Goal: Task Accomplishment & Management: Complete application form

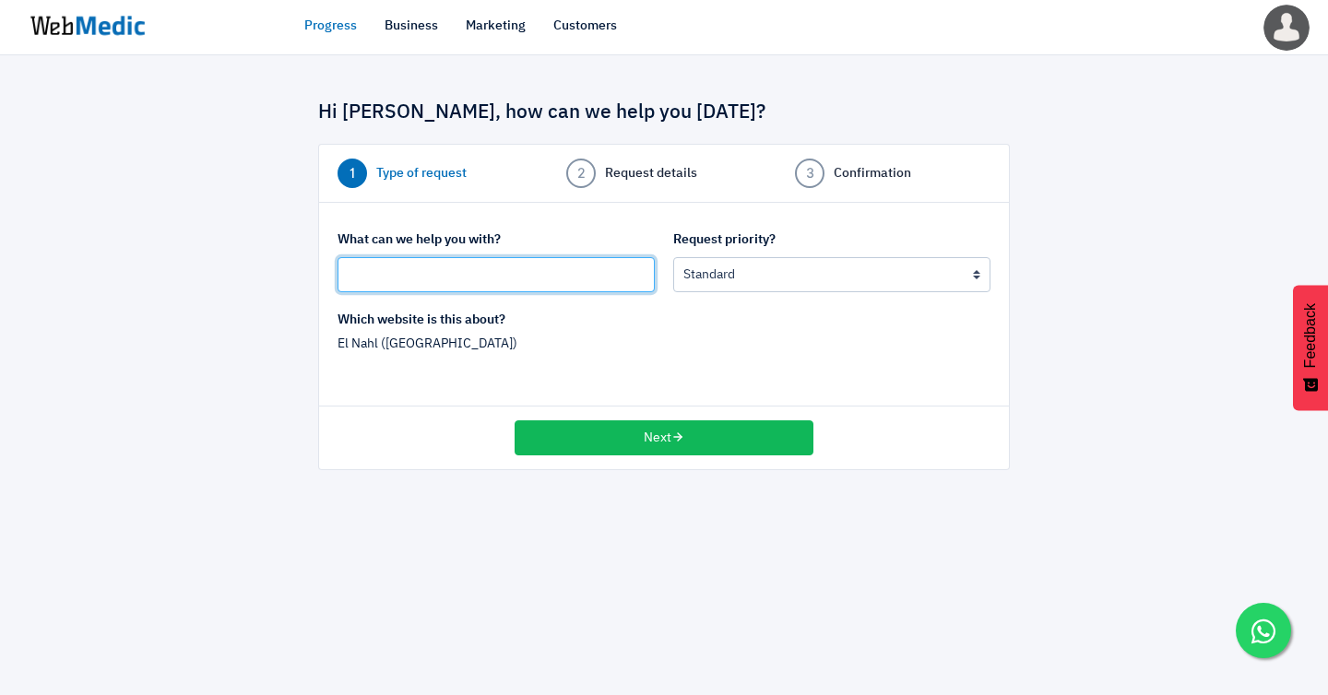
click at [461, 260] on input "text" at bounding box center [496, 274] width 317 height 35
type input "[MY WEBSITE] Create New Landing Page"
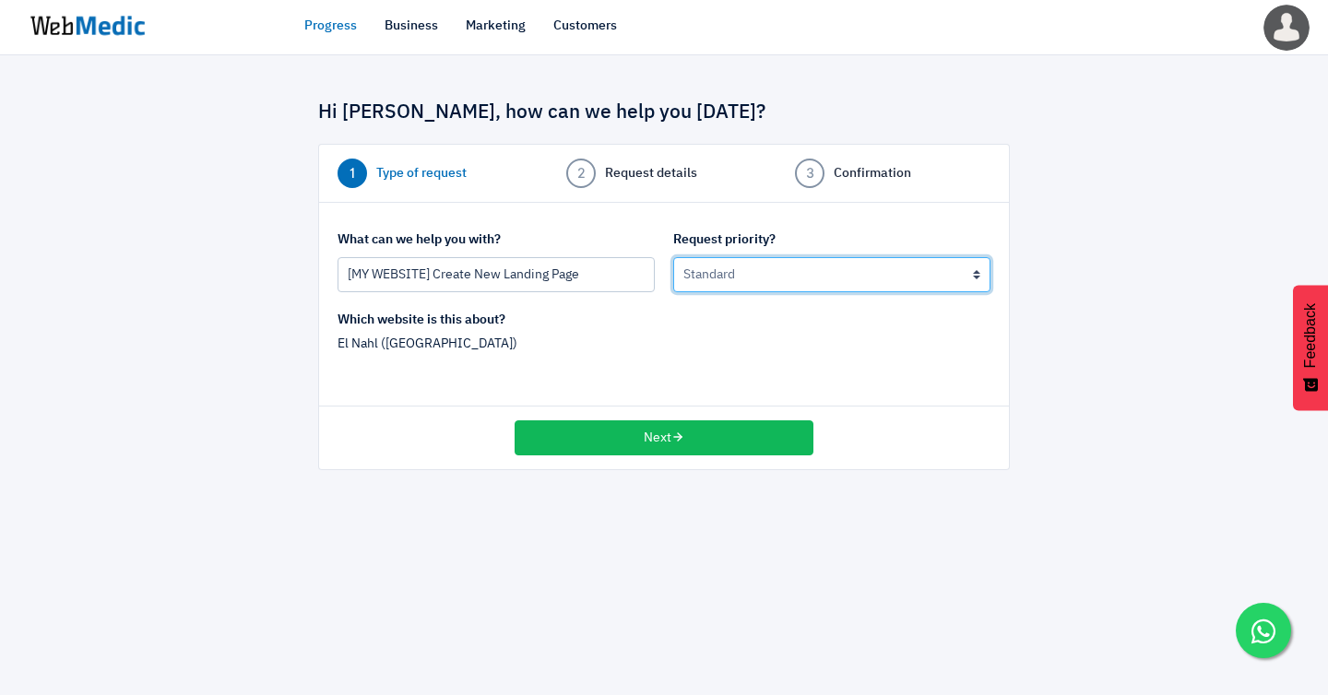
click at [765, 269] on select "Urgent: this is a mission critical issue High: this needs to be prioritized bef…" at bounding box center [831, 274] width 317 height 35
select select "2"
click at [673, 257] on select "Urgent: this is a mission critical issue High: this needs to be prioritized bef…" at bounding box center [831, 274] width 317 height 35
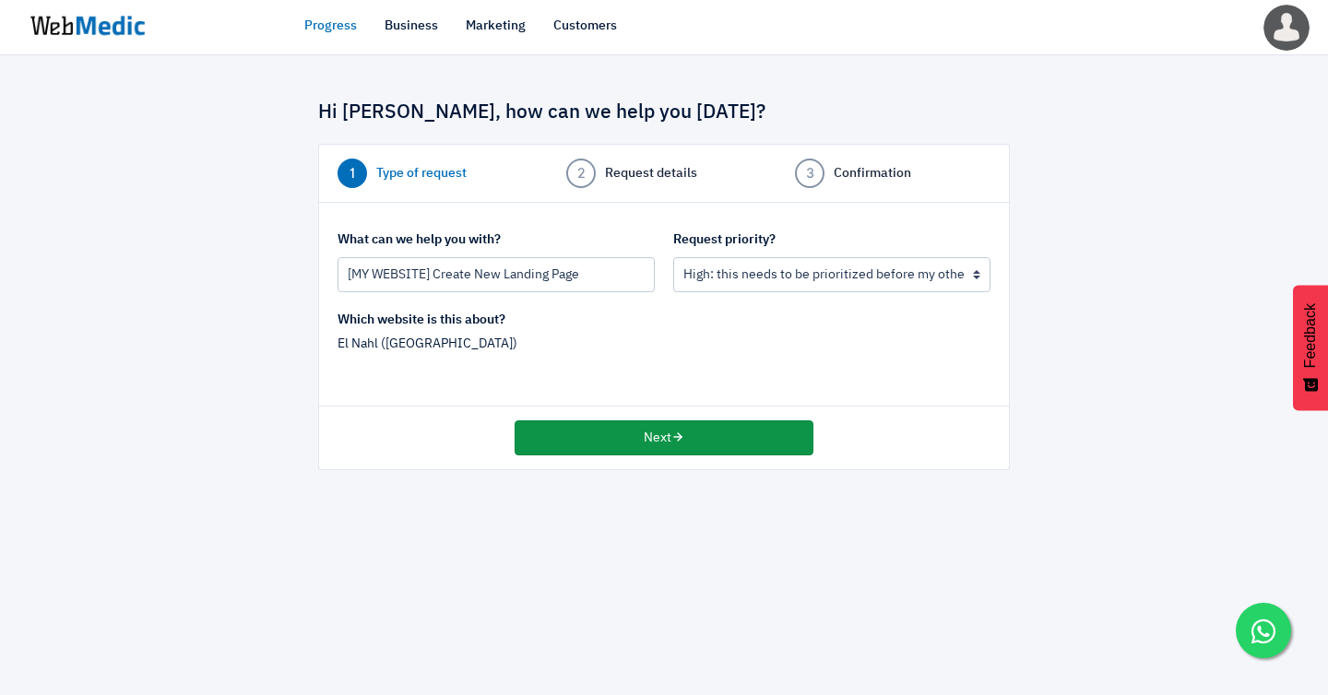
click at [649, 423] on button "Next" at bounding box center [664, 438] width 299 height 35
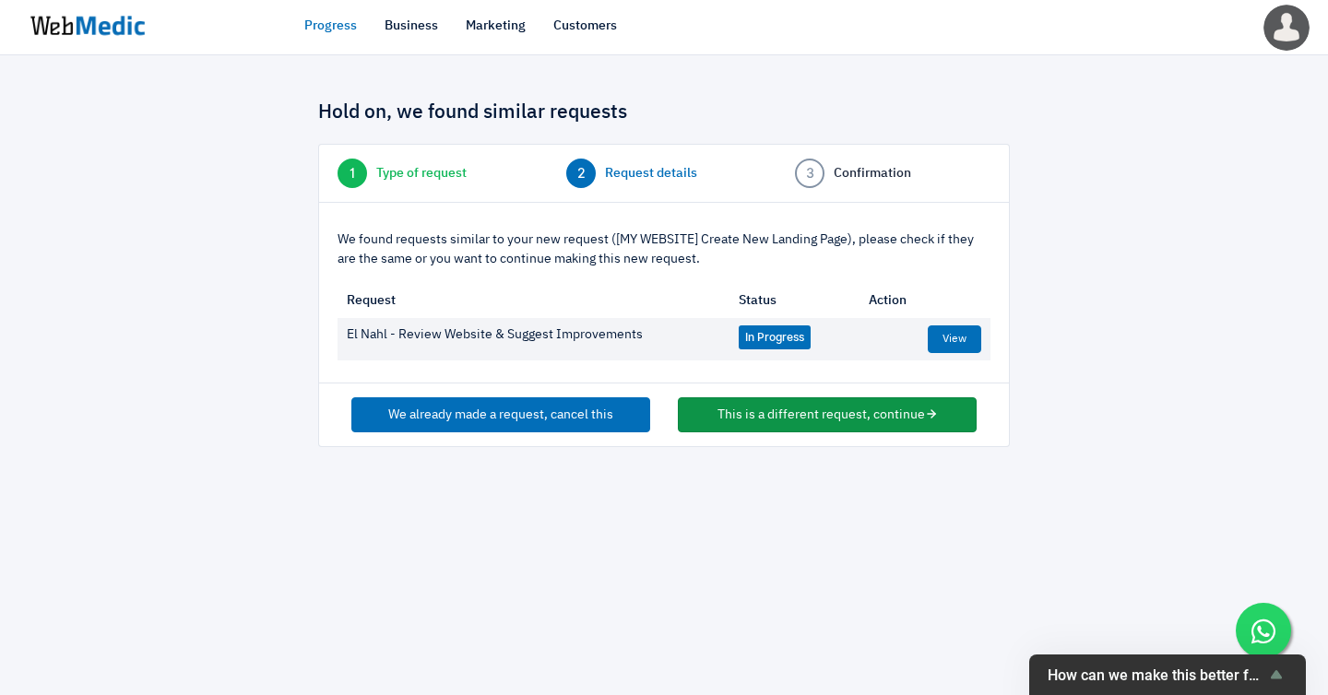
click at [795, 399] on button "This is a different request, continue" at bounding box center [827, 414] width 299 height 35
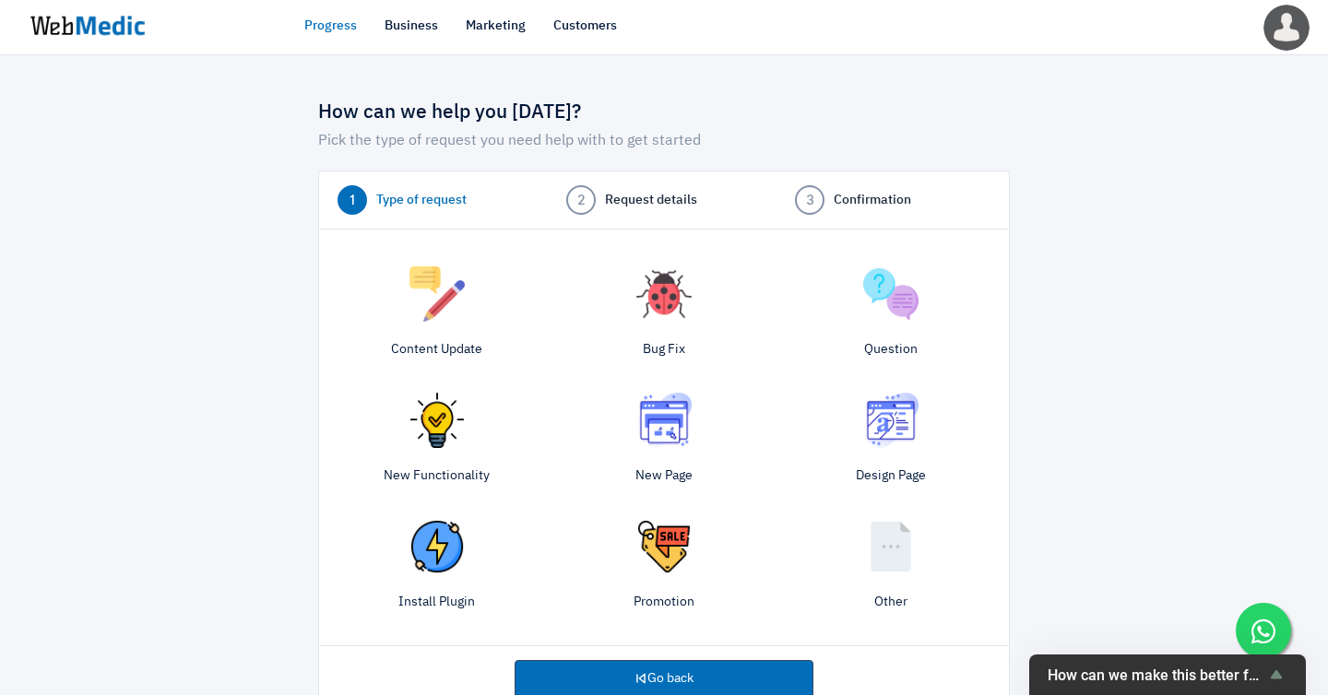
scroll to position [28, 0]
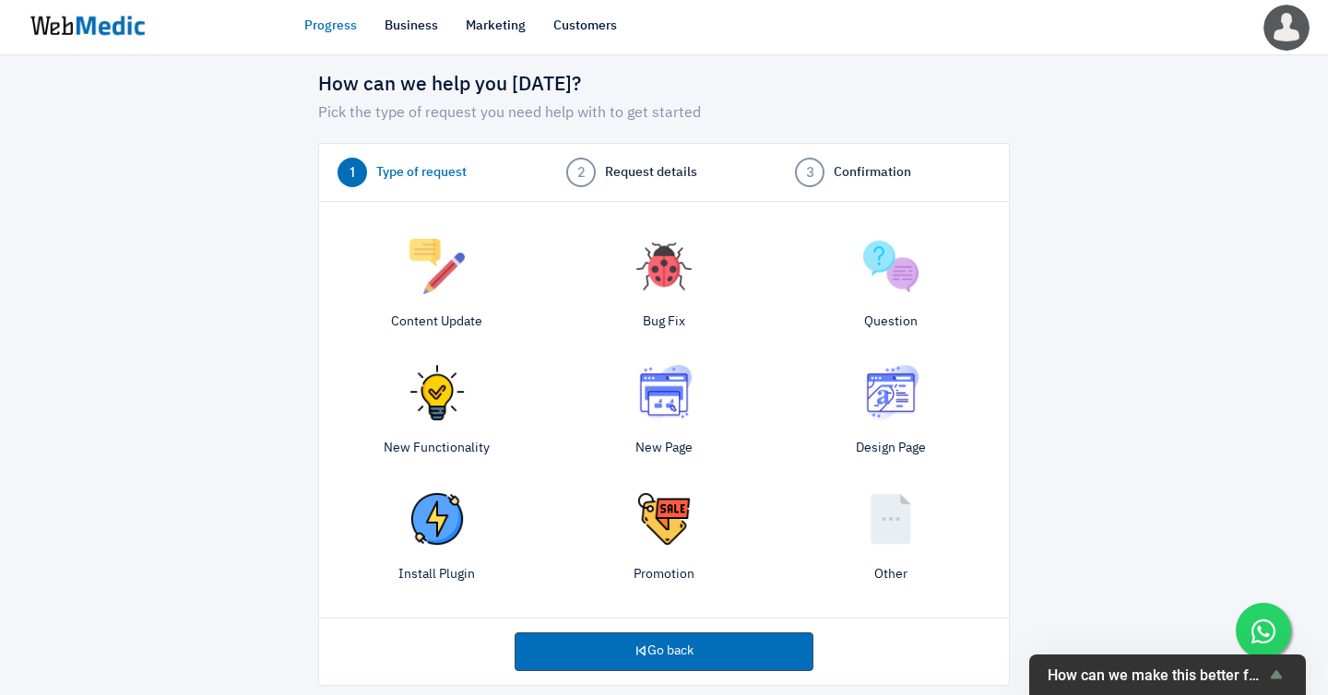
click at [673, 388] on img at bounding box center [663, 392] width 55 height 55
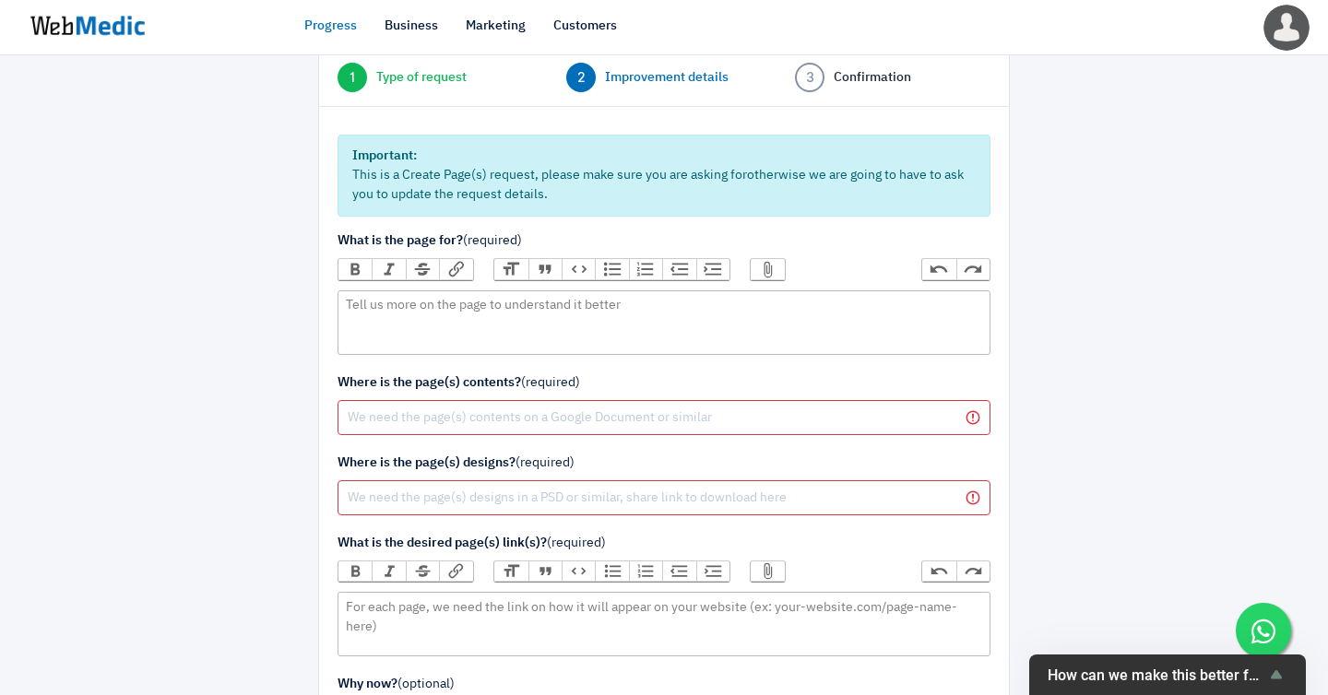
scroll to position [125, 0]
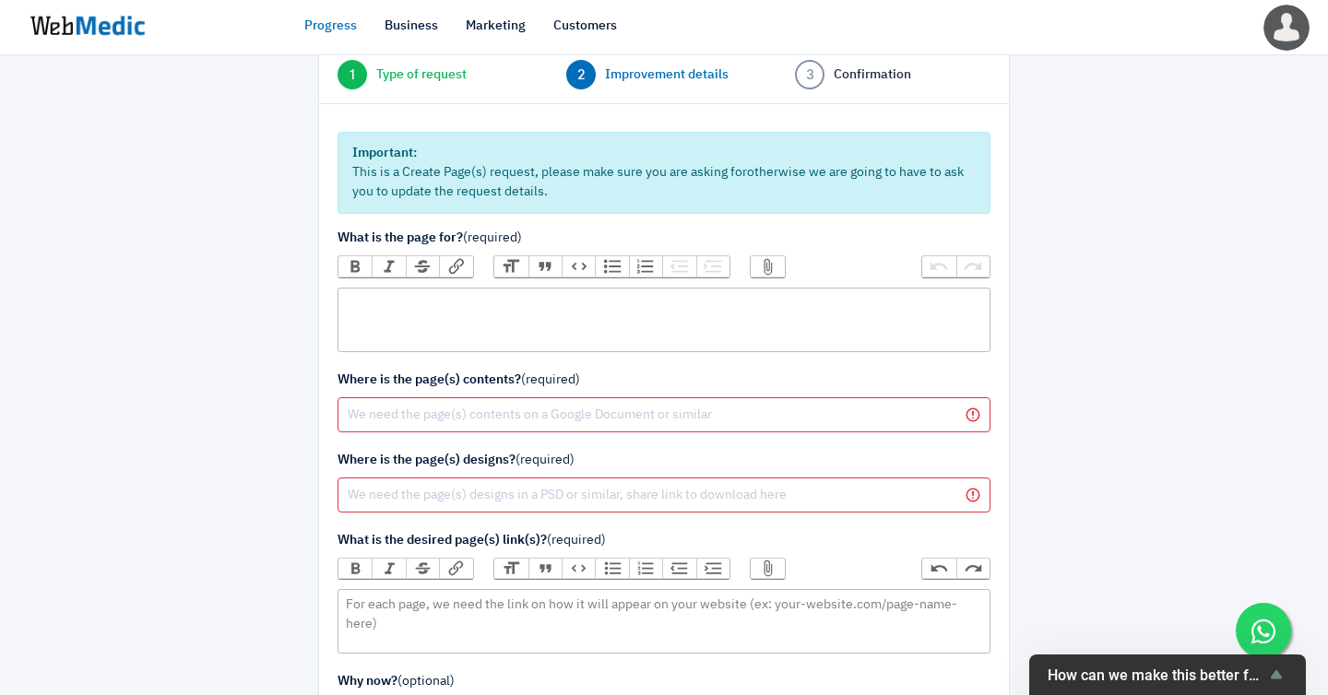
click at [570, 288] on trix-editor at bounding box center [664, 320] width 653 height 65
type trix-editor "<div>Hi team,<br><br></div>"
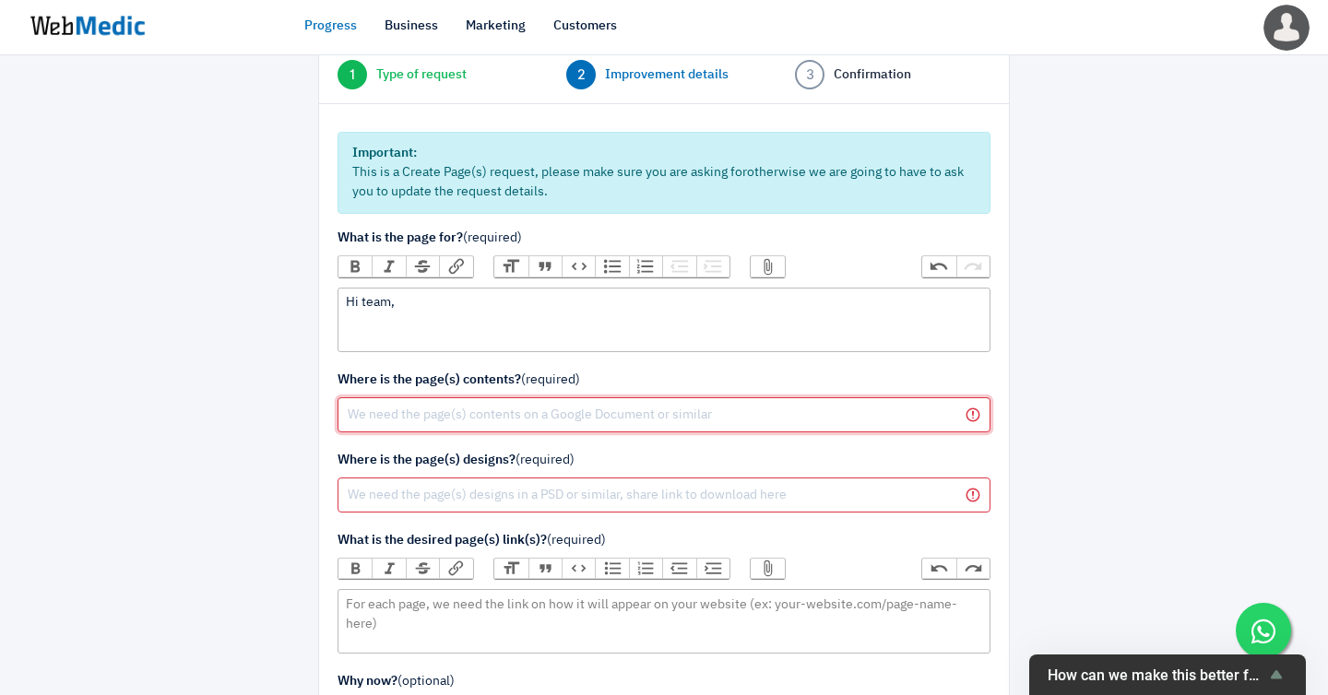
click at [505, 397] on input "text" at bounding box center [664, 414] width 653 height 35
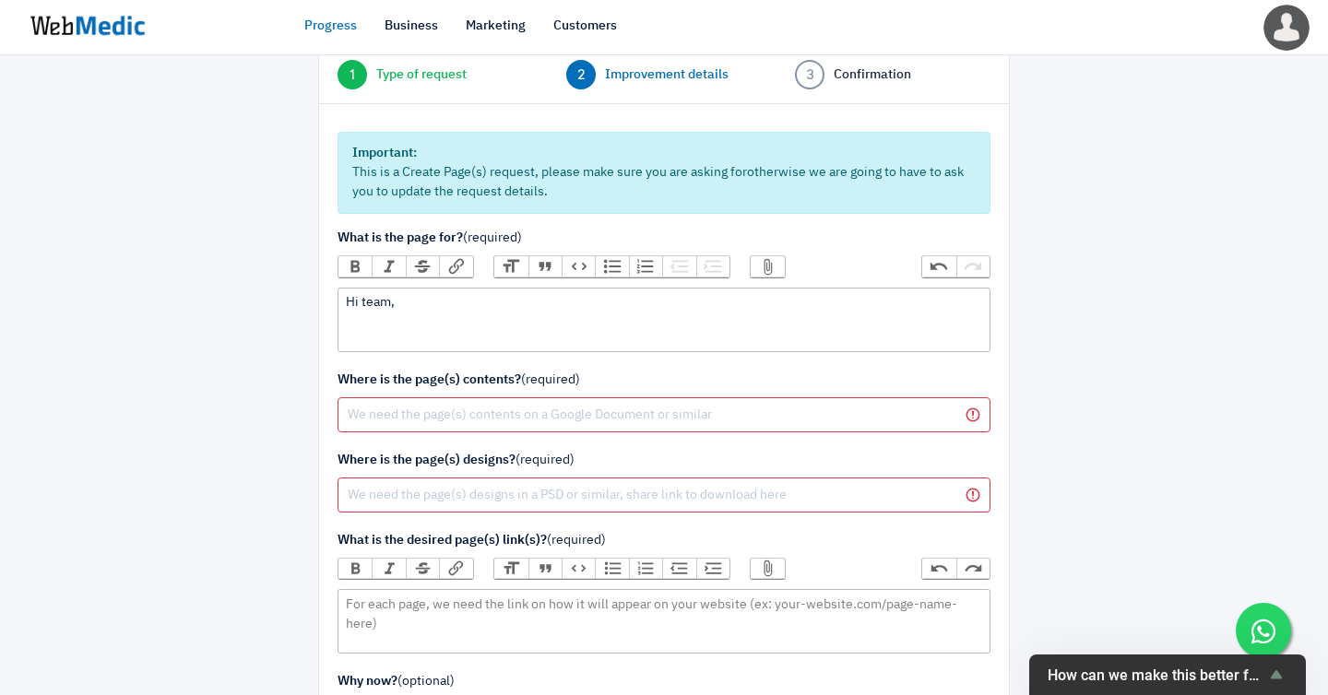
click at [440, 256] on button "Link" at bounding box center [455, 266] width 33 height 20
paste input "https://drive.google.com/drive/folders/1wyChteOepJOlTwKL46ItNMeSJnuBMkN8?usp=sh…"
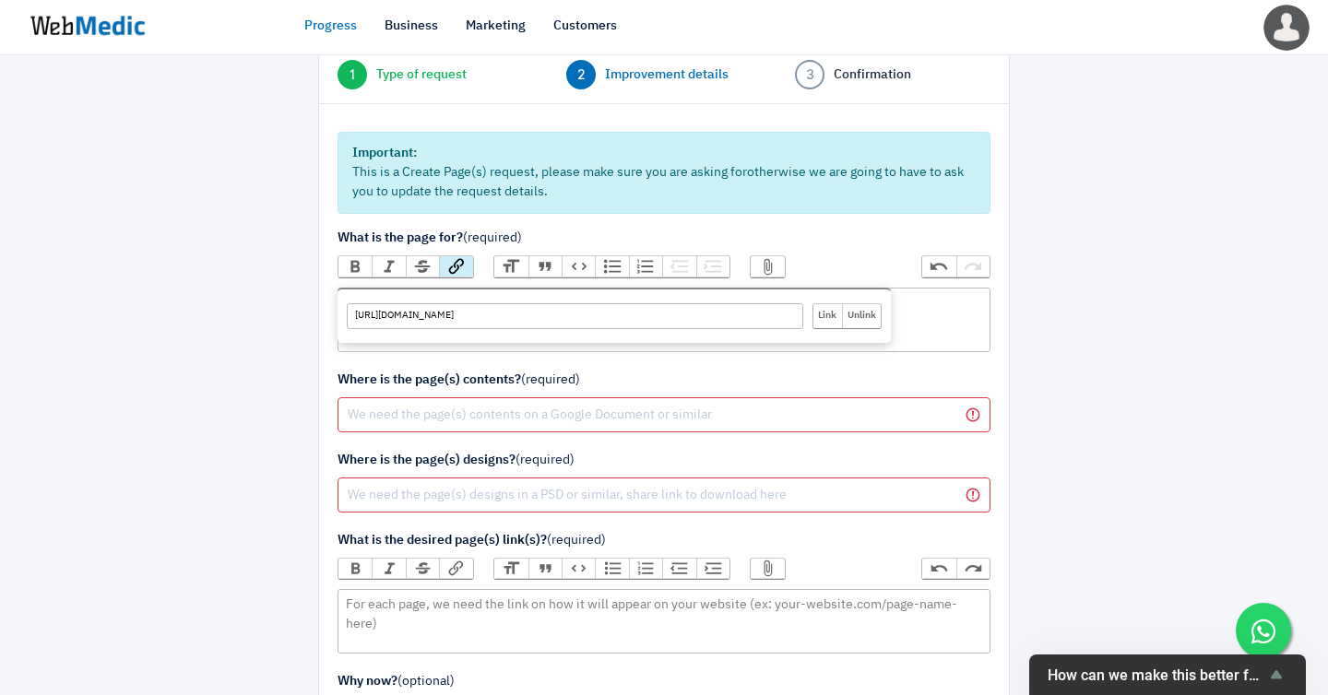
type input "https://drive.google.com/drive/folders/1wyChteOepJOlTwKL46ItNMeSJnuBMkN8?usp=sh…"
click at [836, 304] on input "Link" at bounding box center [827, 316] width 29 height 24
drag, startPoint x: 838, startPoint y: 299, endPoint x: 338, endPoint y: 301, distance: 500.8
click at [338, 302] on trix-editor "Hi team, https://drive.google.com/drive/folders/1wyChteOepJOlTwKL46ItNMeSJnuBMk…" at bounding box center [664, 320] width 653 height 65
type trix-editor "<div>Hi team,<br><br></div>"
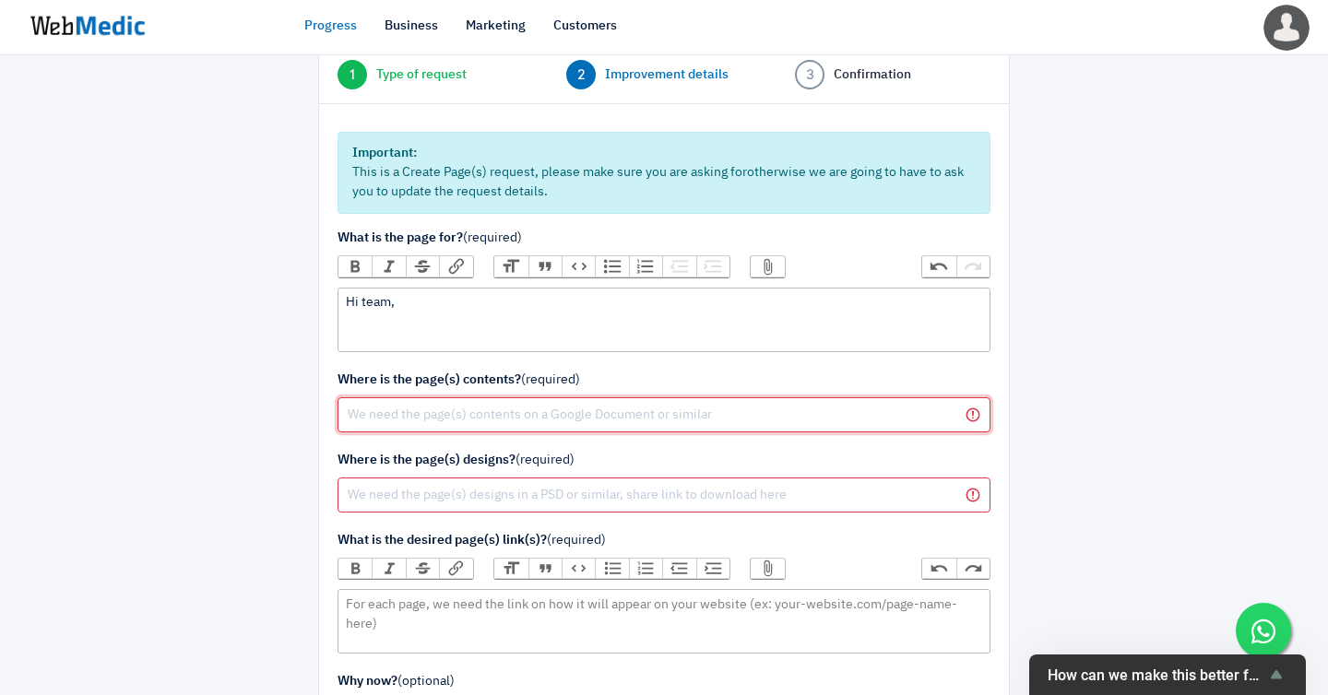
click at [363, 397] on input "text" at bounding box center [664, 414] width 653 height 35
paste input "https://drive.google.com/drive/folders/1wyChteOepJOlTwKL46ItNMeSJnuBMkN8?usp=sh…"
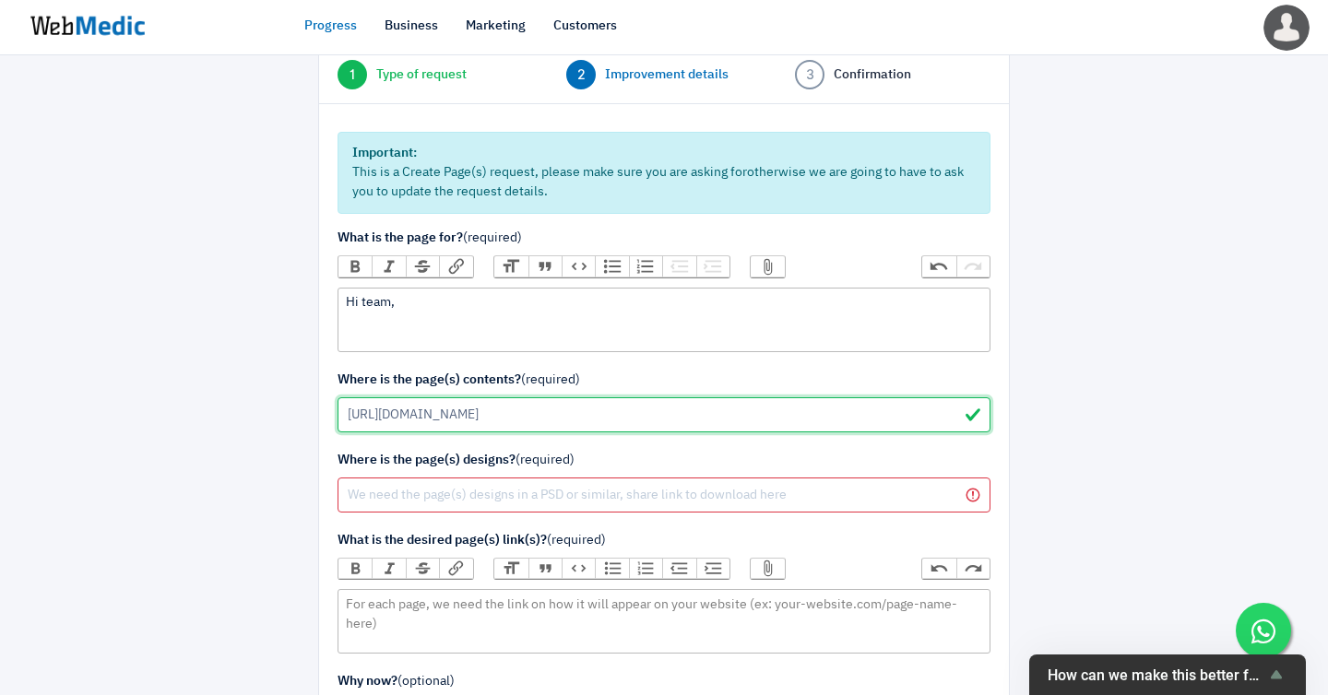
type input "https://drive.google.com/drive/folders/1wyChteOepJOlTwKL46ItNMeSJnuBMkN8?usp=sh…"
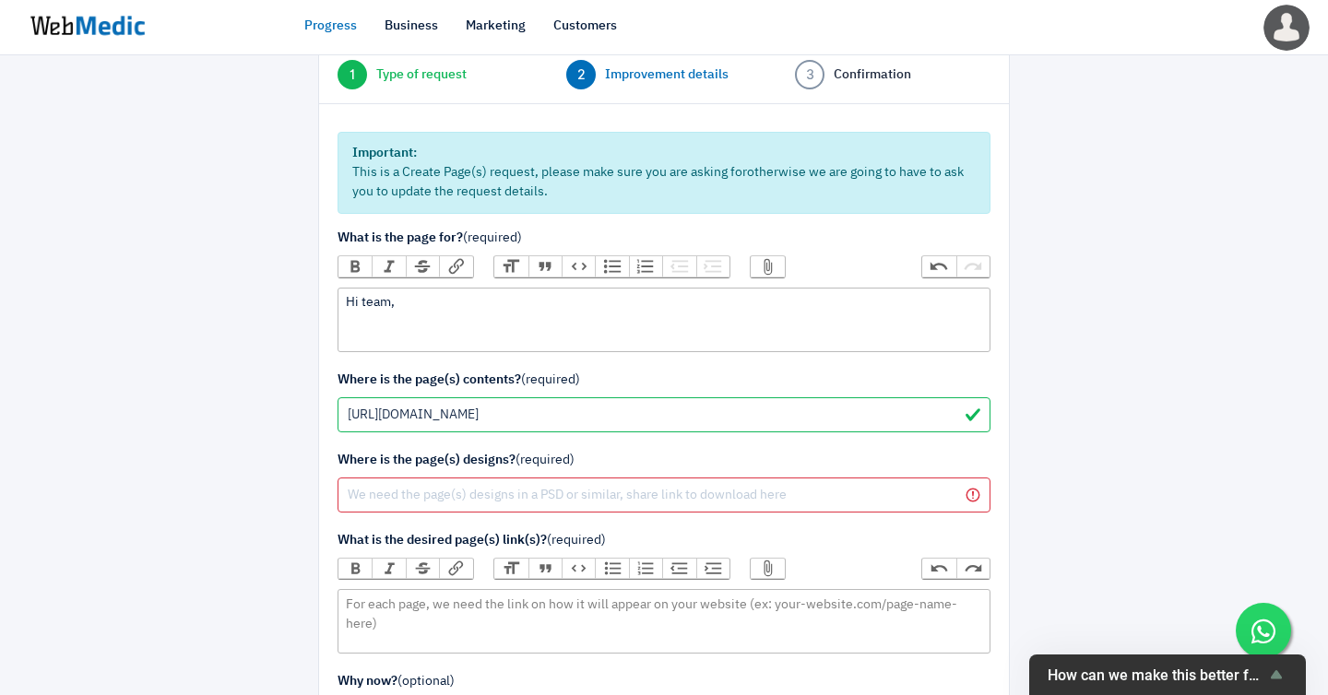
click at [176, 419] on div at bounding box center [215, 521] width 180 height 1126
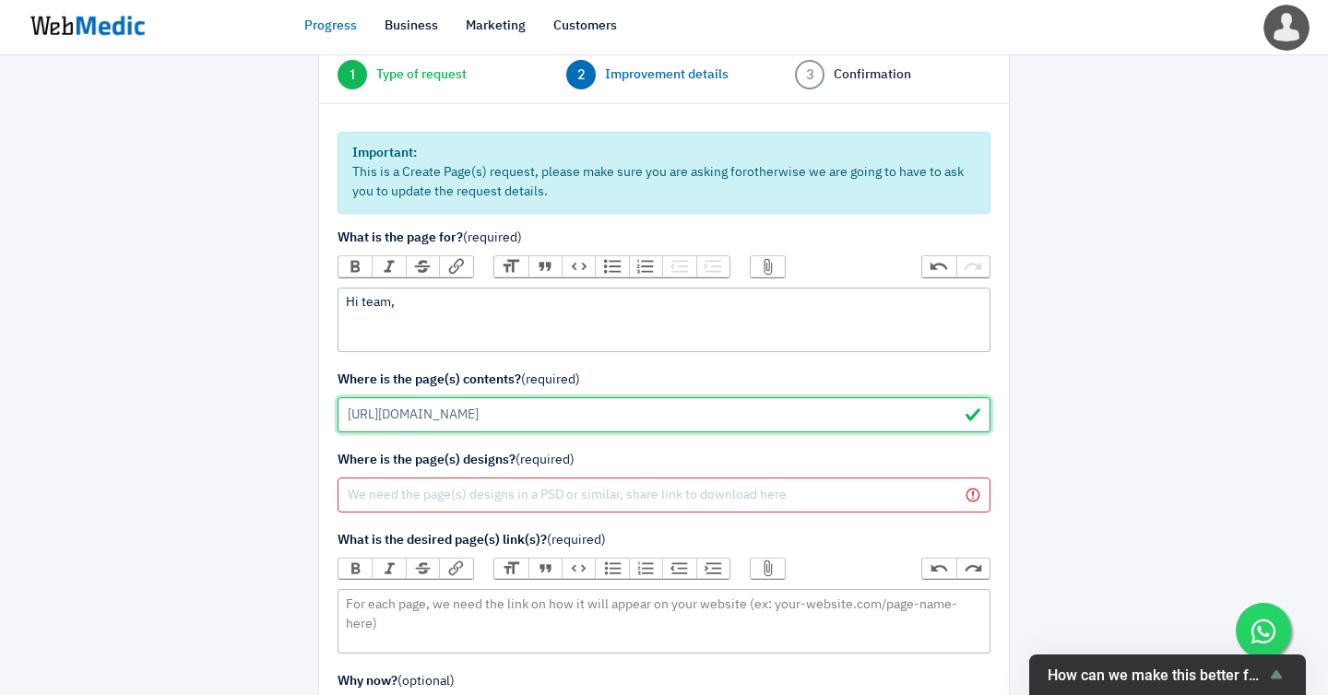
click at [495, 397] on input "https://drive.google.com/drive/folders/1wyChteOepJOlTwKL46ItNMeSJnuBMkN8?usp=sh…" at bounding box center [664, 414] width 653 height 35
drag, startPoint x: 836, startPoint y: 384, endPoint x: 319, endPoint y: 385, distance: 517.4
click at [311, 383] on div "We are happy to help you grow your online business Share as much detail as poss…" at bounding box center [663, 521] width 719 height 1126
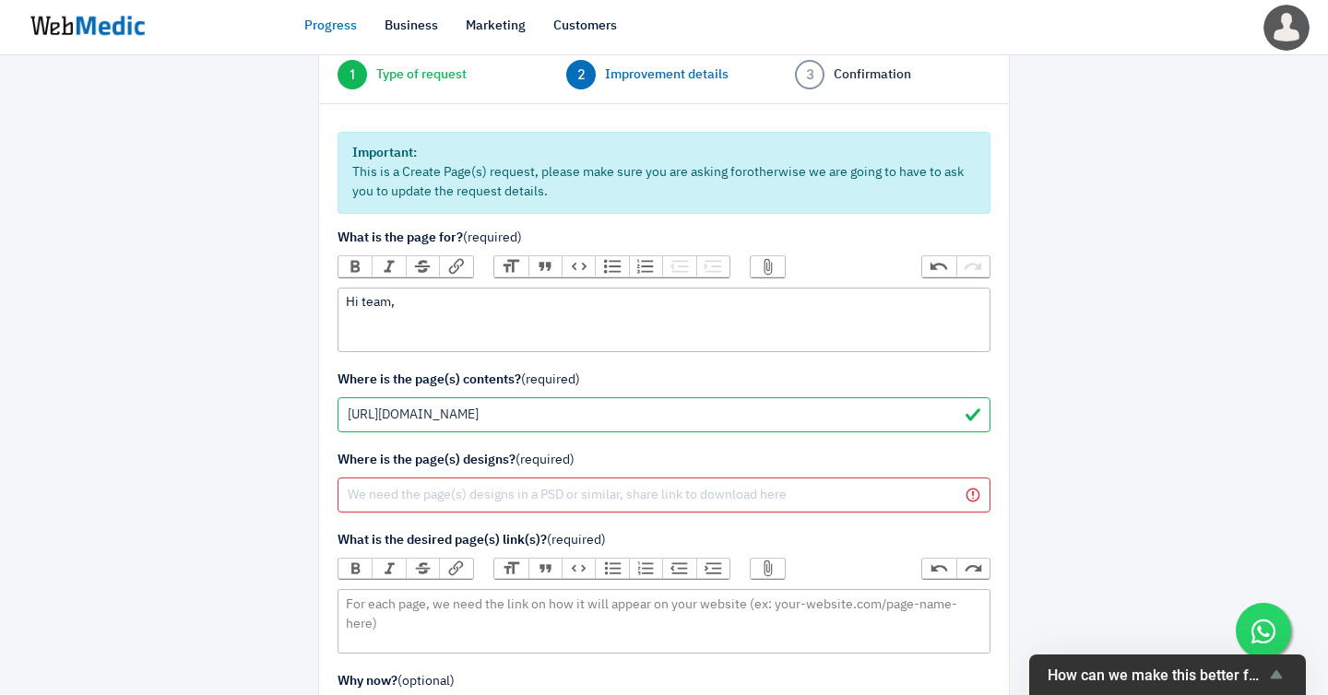
click at [445, 256] on button "Link" at bounding box center [455, 266] width 33 height 20
click at [192, 429] on div at bounding box center [215, 521] width 180 height 1126
click at [834, 304] on input "Link" at bounding box center [827, 316] width 29 height 24
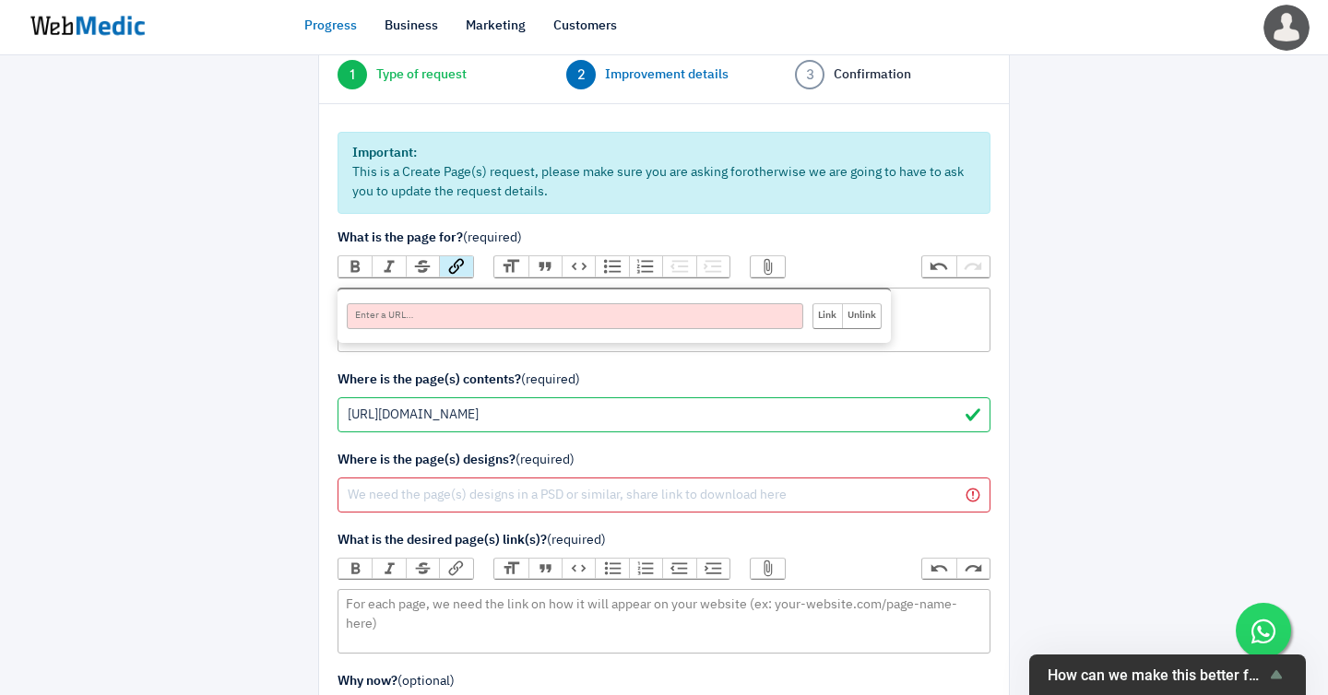
click at [1067, 340] on div at bounding box center [1114, 521] width 180 height 1126
click at [617, 303] on input "URL" at bounding box center [575, 316] width 457 height 26
paste input "https://drive.google.com/drive/folders/1wyChteOepJOlTwKL46ItNMeSJnuBMkN8?usp=sh…"
type input "https://drive.google.com/drive/folders/1wyChteOepJOlTwKL46ItNMeSJnuBMkN8?usp=sh…"
click at [831, 304] on input "Link" at bounding box center [827, 316] width 29 height 24
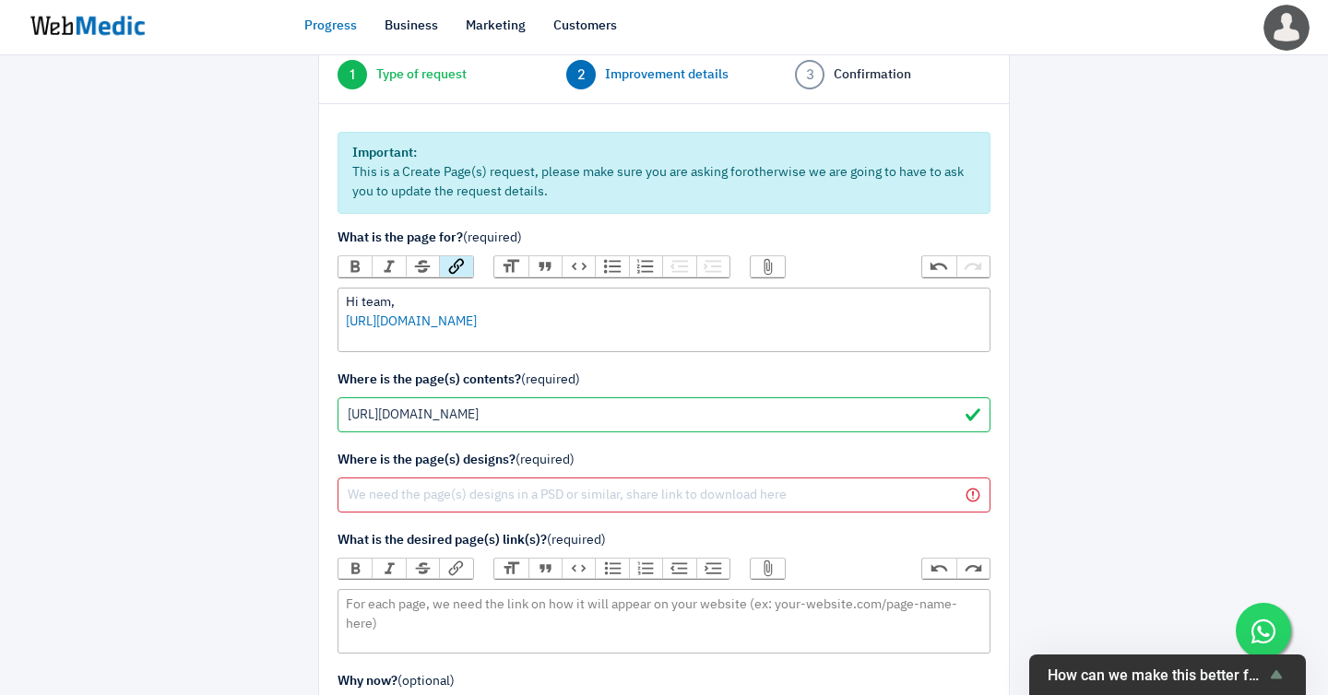
drag, startPoint x: 838, startPoint y: 298, endPoint x: 340, endPoint y: 303, distance: 498.0
click at [340, 303] on trix-editor "Hi team, https://drive.google.com/drive/folders/1wyChteOepJOlTwKL46ItNMeSJnuBMk…" at bounding box center [664, 320] width 653 height 65
paste trix-editor "<div>Hi team,<br>We’d like to create a new landing page for our Honey Sachets (…"
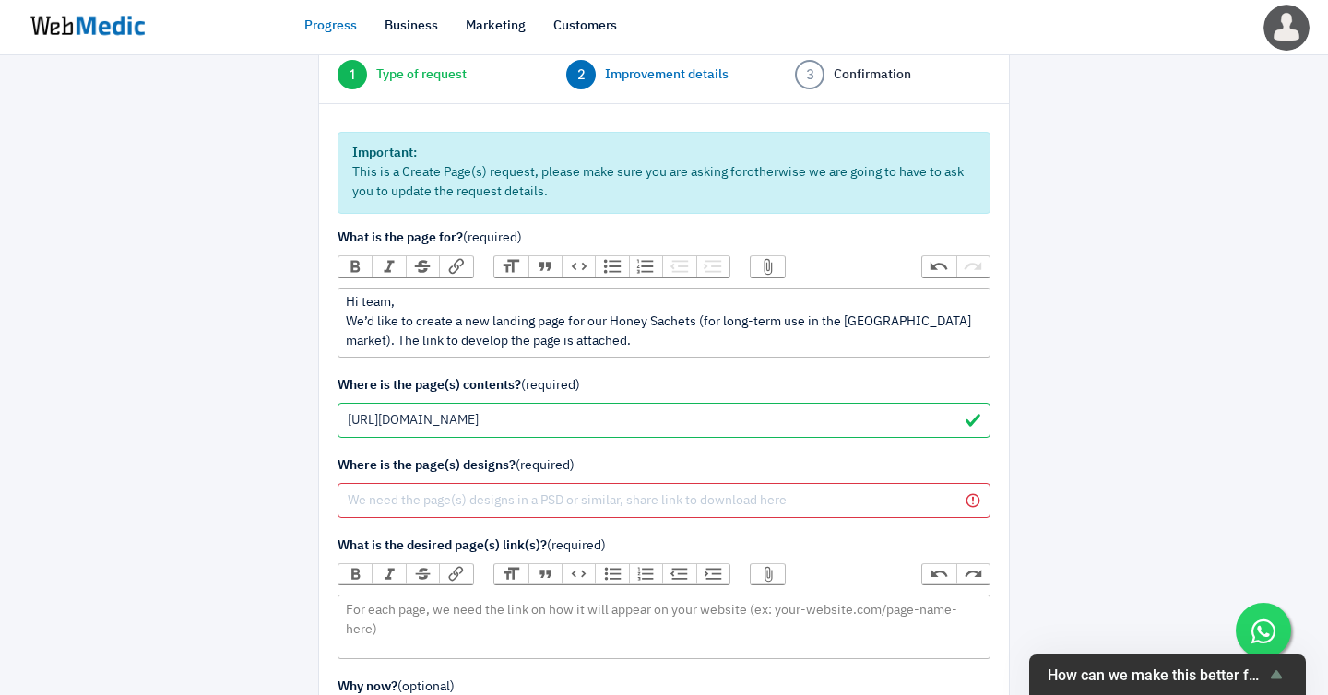
type trix-editor "<div>Hi team,<br>We’d like to create a new landing page for our Honey Sachets (…"
click at [217, 308] on div at bounding box center [215, 524] width 180 height 1133
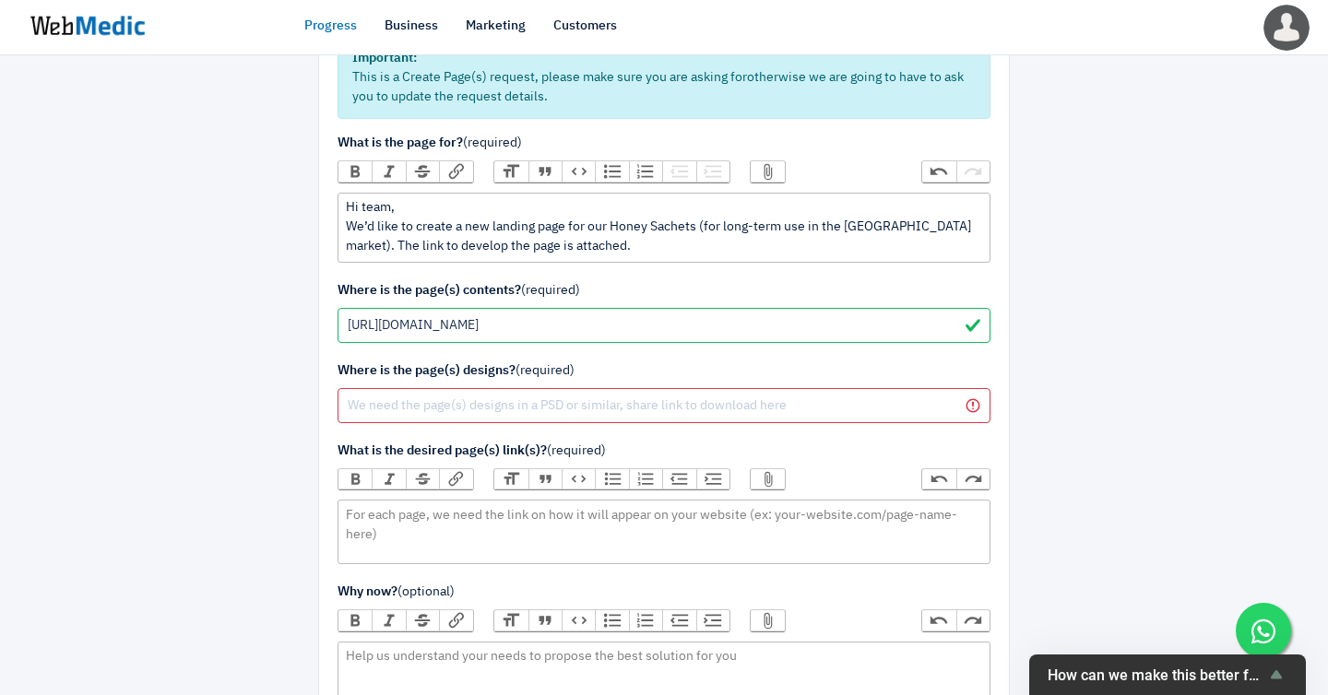
scroll to position [224, 0]
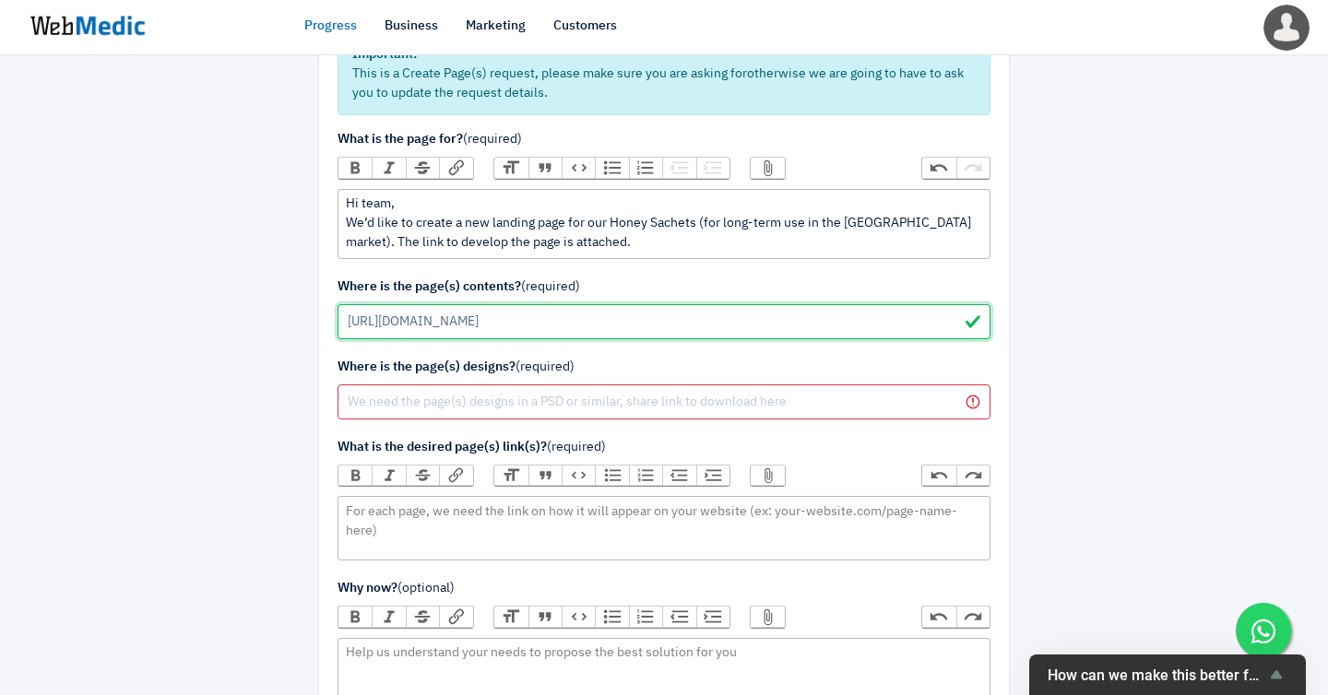
drag, startPoint x: 839, startPoint y: 291, endPoint x: 310, endPoint y: 294, distance: 529.4
click at [313, 293] on div "We are happy to help you grow your online business Share as much detail as poss…" at bounding box center [663, 425] width 719 height 1133
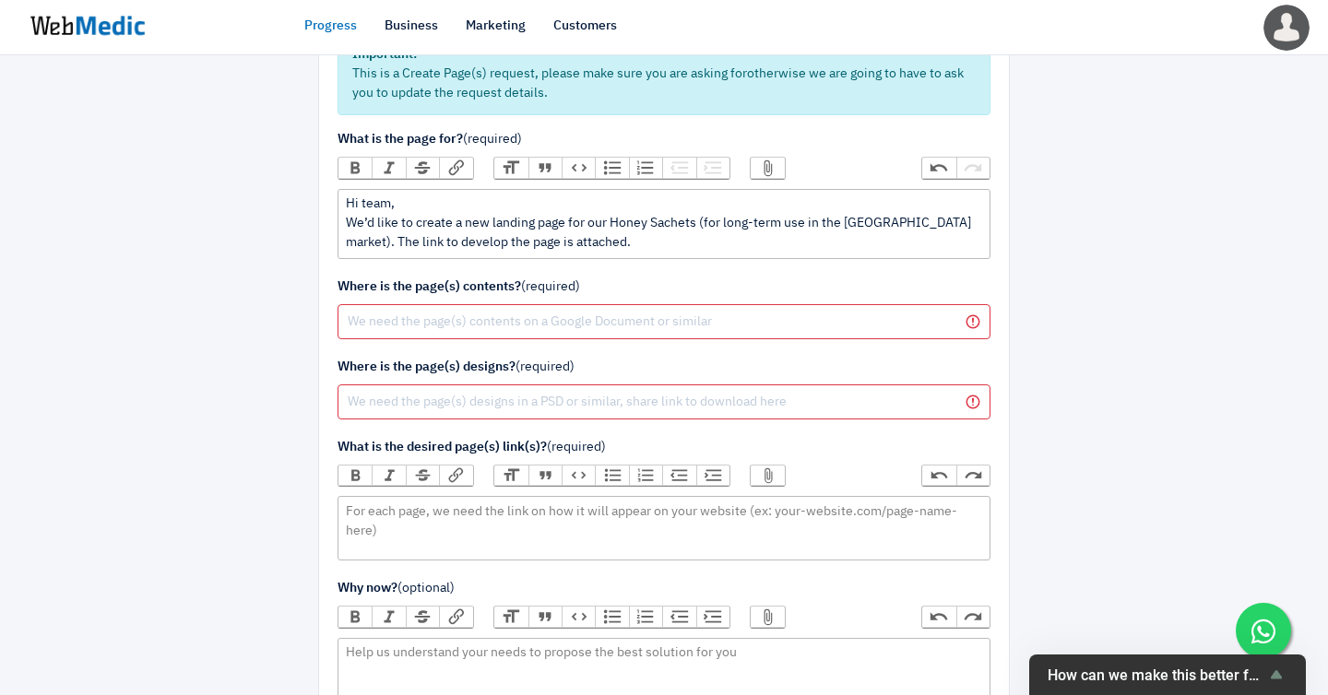
click at [183, 352] on div at bounding box center [215, 425] width 180 height 1133
click at [408, 304] on input "text" at bounding box center [664, 321] width 653 height 35
paste input "https://drive.google.com/drive/folders/1wyChteOepJOlTwKL46ItNMeSJnuBMkN8?usp=sh…"
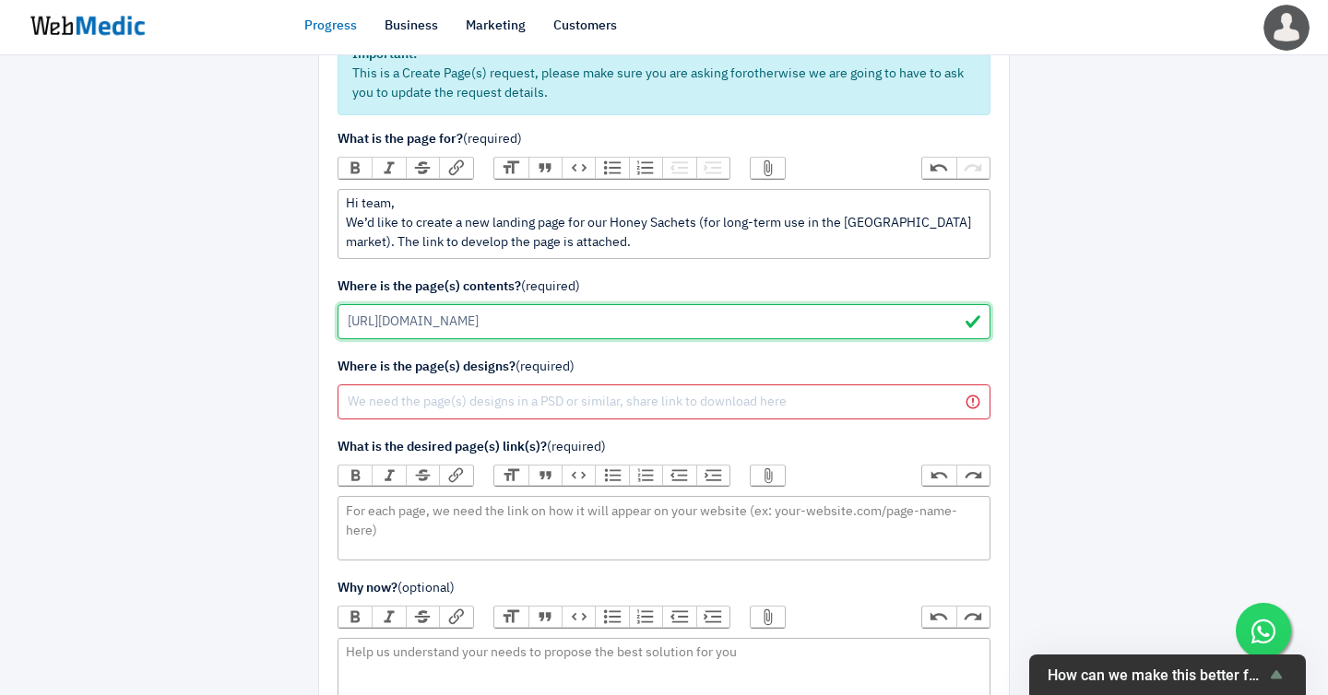
type input "https://drive.google.com/drive/folders/1wyChteOepJOlTwKL46ItNMeSJnuBMkN8?usp=sh…"
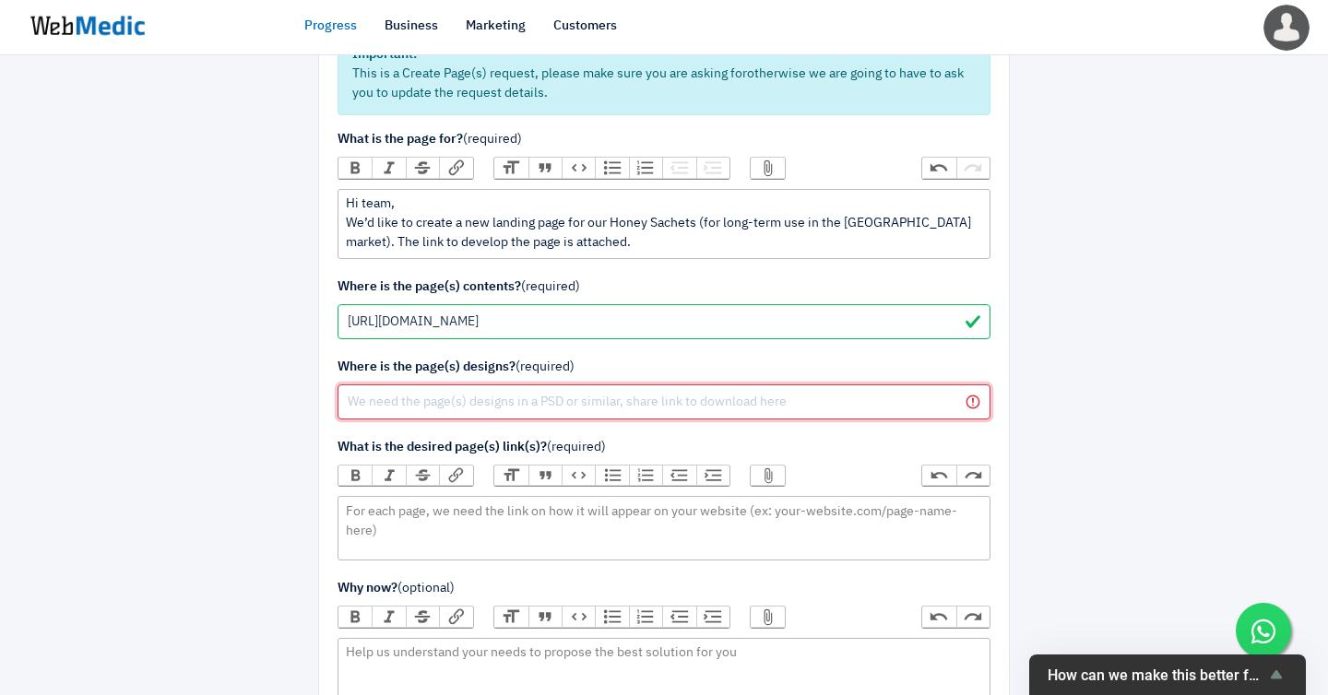
click at [445, 385] on input "text" at bounding box center [664, 402] width 653 height 35
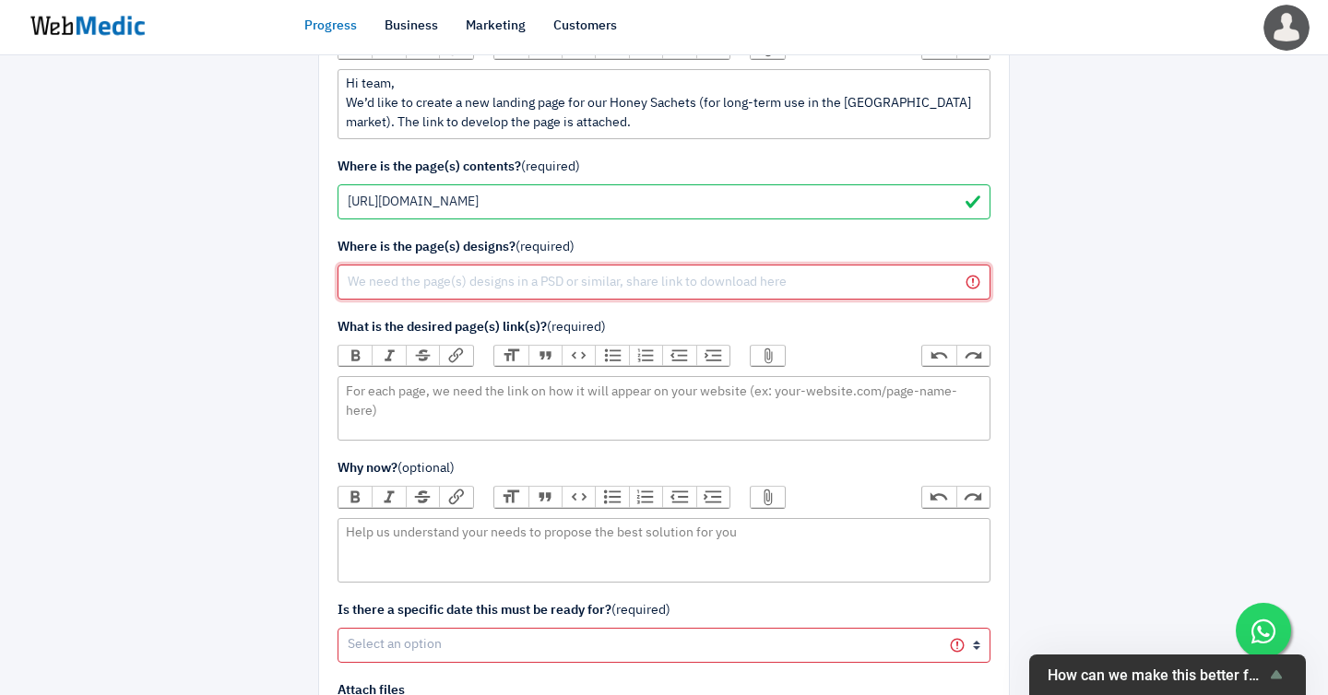
scroll to position [347, 0]
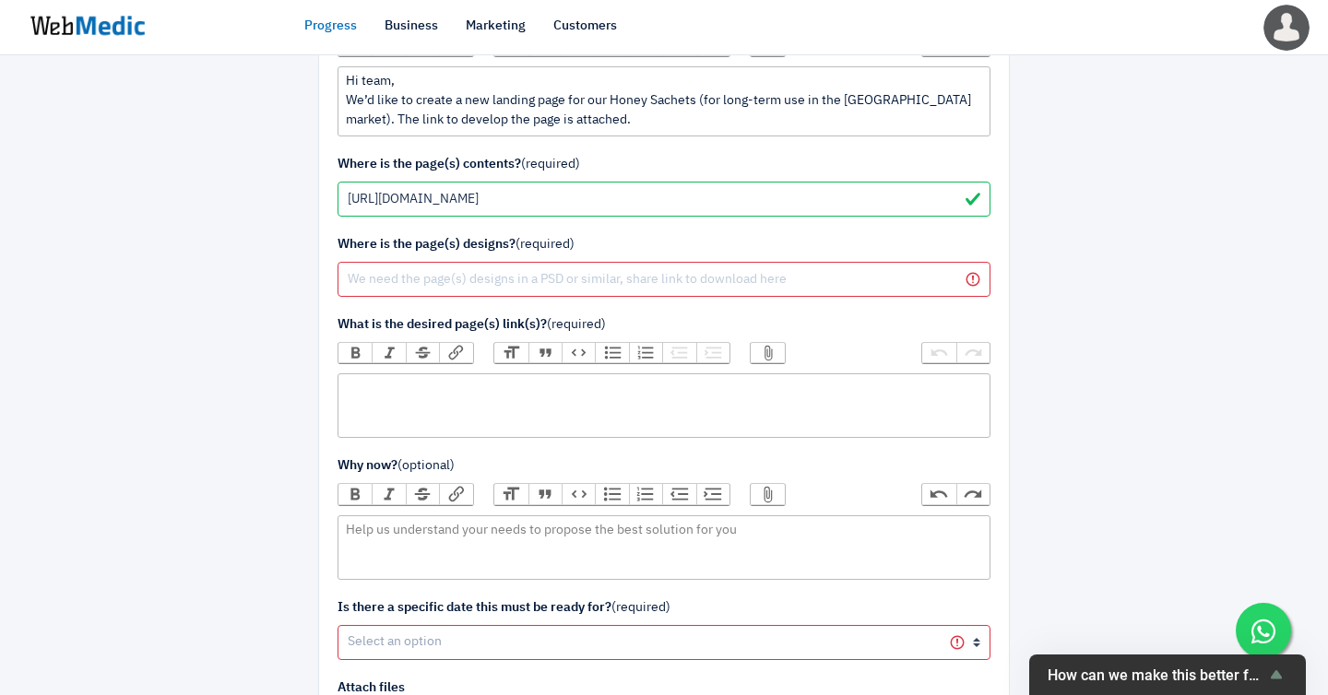
click at [360, 374] on trix-editor at bounding box center [664, 406] width 653 height 65
paste trix-editor "<div>https://my.elnahl.com/collections/squeeze-bottle-my</div>"
drag, startPoint x: 521, startPoint y: 338, endPoint x: 636, endPoint y: 338, distance: 115.3
click at [636, 380] on div "https://my.elnahl.com/collections/squeeze-bottle-my" at bounding box center [663, 389] width 635 height 19
type trix-editor "<div>https://my.elnahl.com/collections/honey-sachets-my</div>"
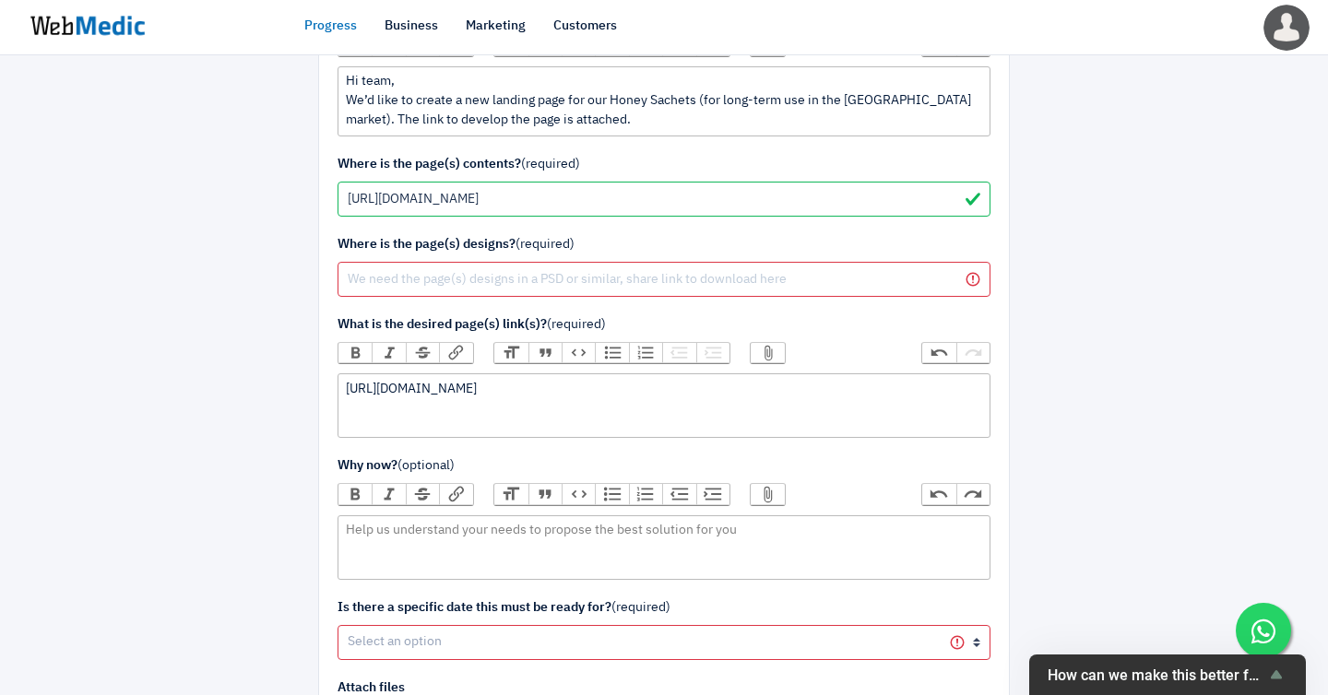
click at [195, 330] on div at bounding box center [215, 302] width 180 height 1133
click at [443, 262] on input "text" at bounding box center [664, 279] width 653 height 35
paste input "https://drive.google.com/file/d/1Srh1SqFjTJCPXL3XedmxTNSXwaGt7sMn/view?usp=shar…"
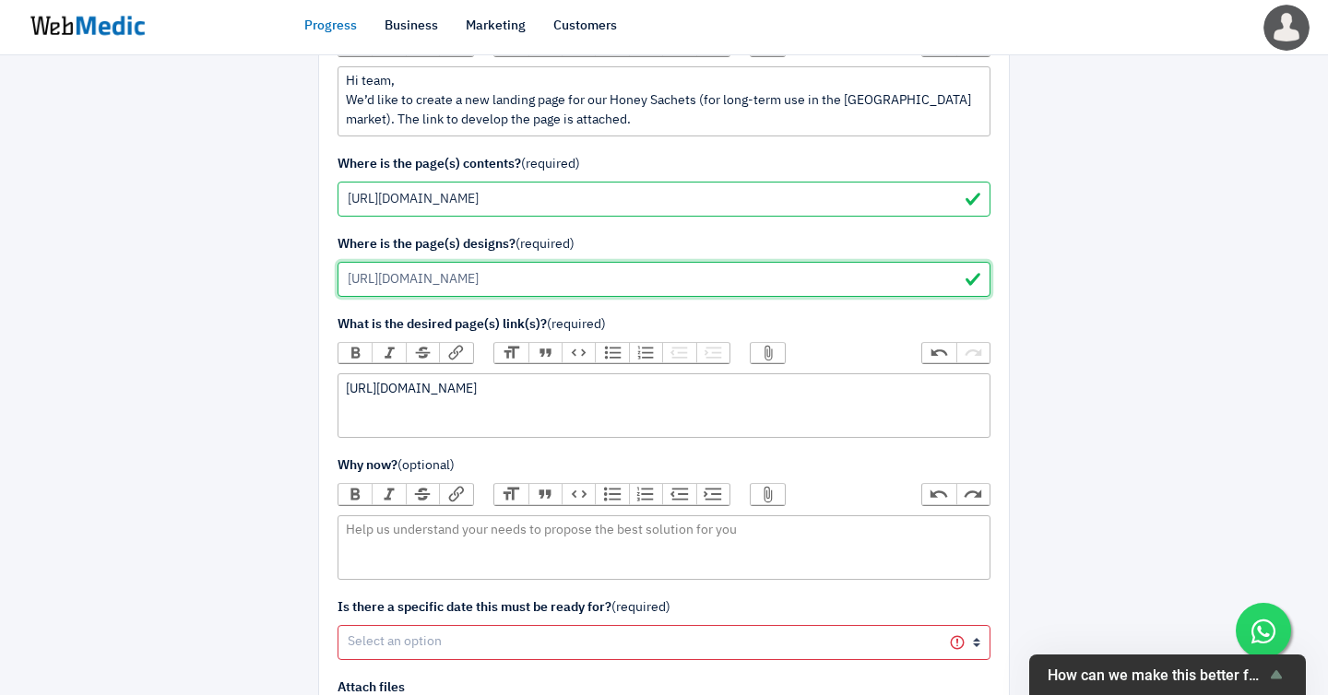
type input "https://drive.google.com/file/d/1Srh1SqFjTJCPXL3XedmxTNSXwaGt7sMn/view?usp=shar…"
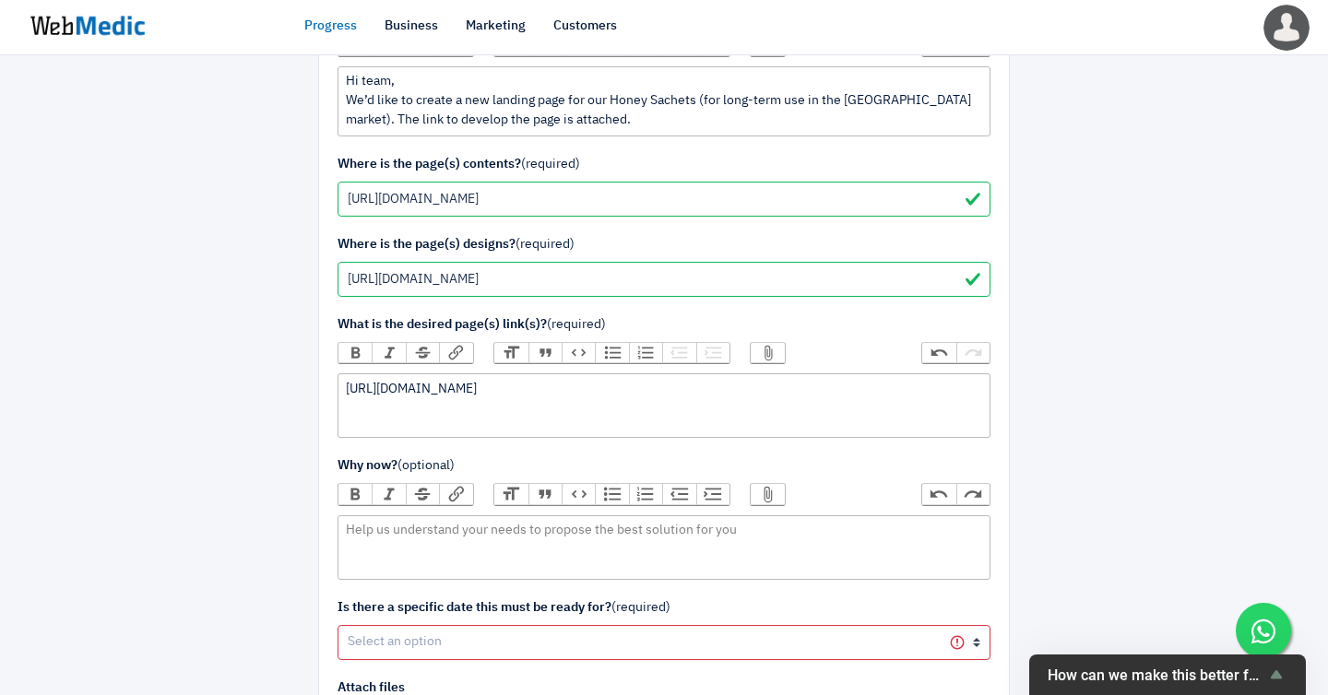
click at [414, 374] on trix-editor "https://my.elnahl.com/collections/honey-sachets-my" at bounding box center [664, 406] width 653 height 65
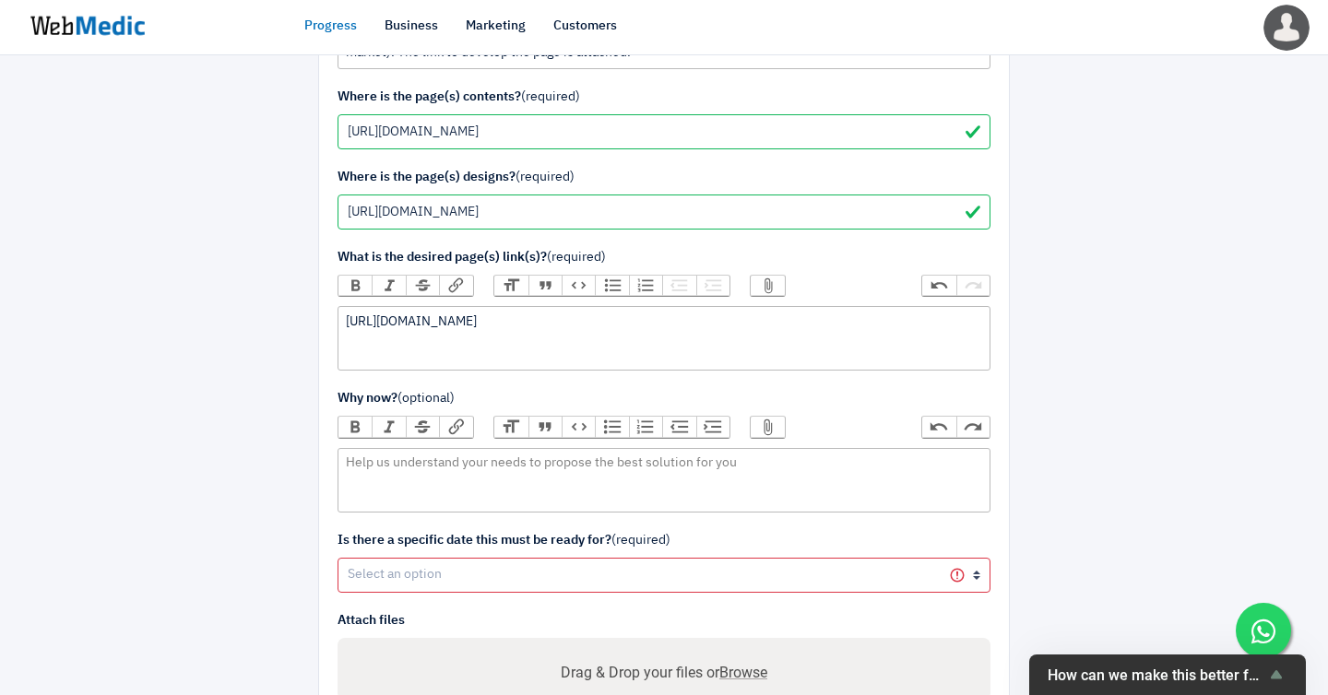
scroll to position [420, 0]
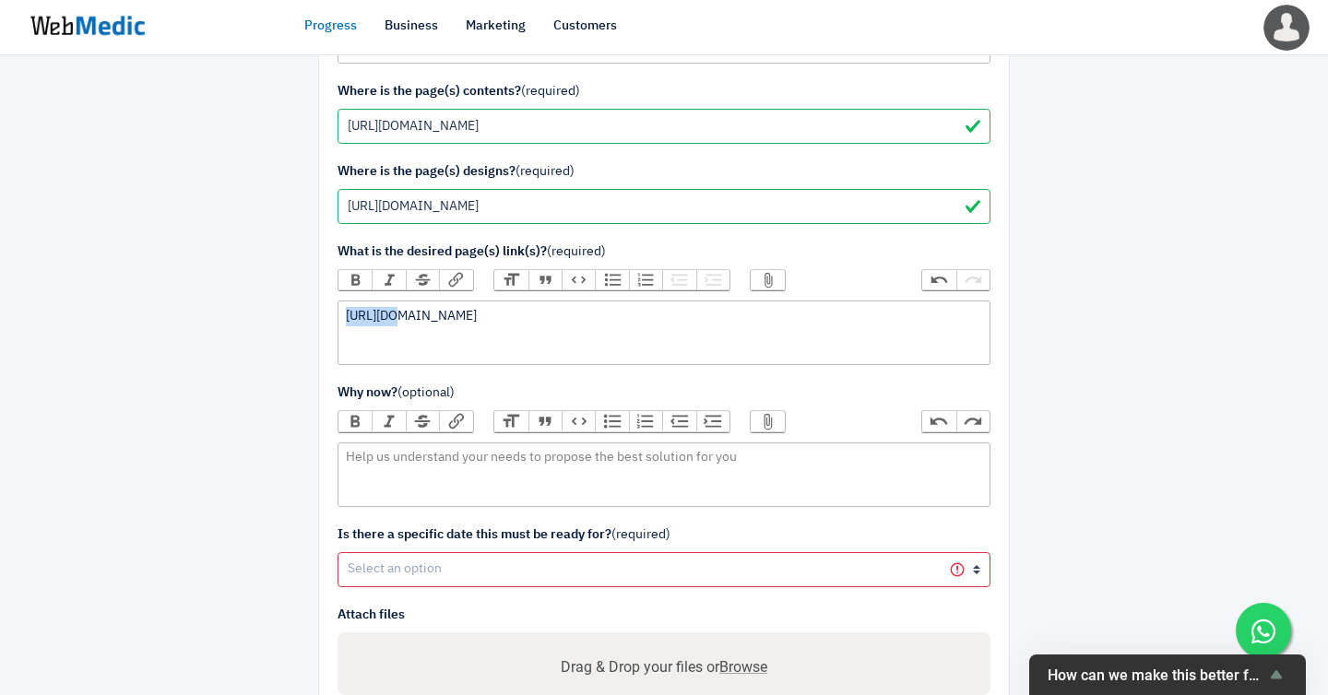
drag, startPoint x: 383, startPoint y: 267, endPoint x: 335, endPoint y: 267, distance: 48.0
click at [335, 267] on div "Important: This is a Create Page(s) request, please make sure you are asking fo…" at bounding box center [664, 270] width 690 height 922
type trix-editor "<div>my.elnahl.com/collections/honey-sachets-my</div>"
click at [252, 377] on div at bounding box center [215, 229] width 180 height 1133
click at [362, 443] on trix-editor at bounding box center [664, 475] width 653 height 65
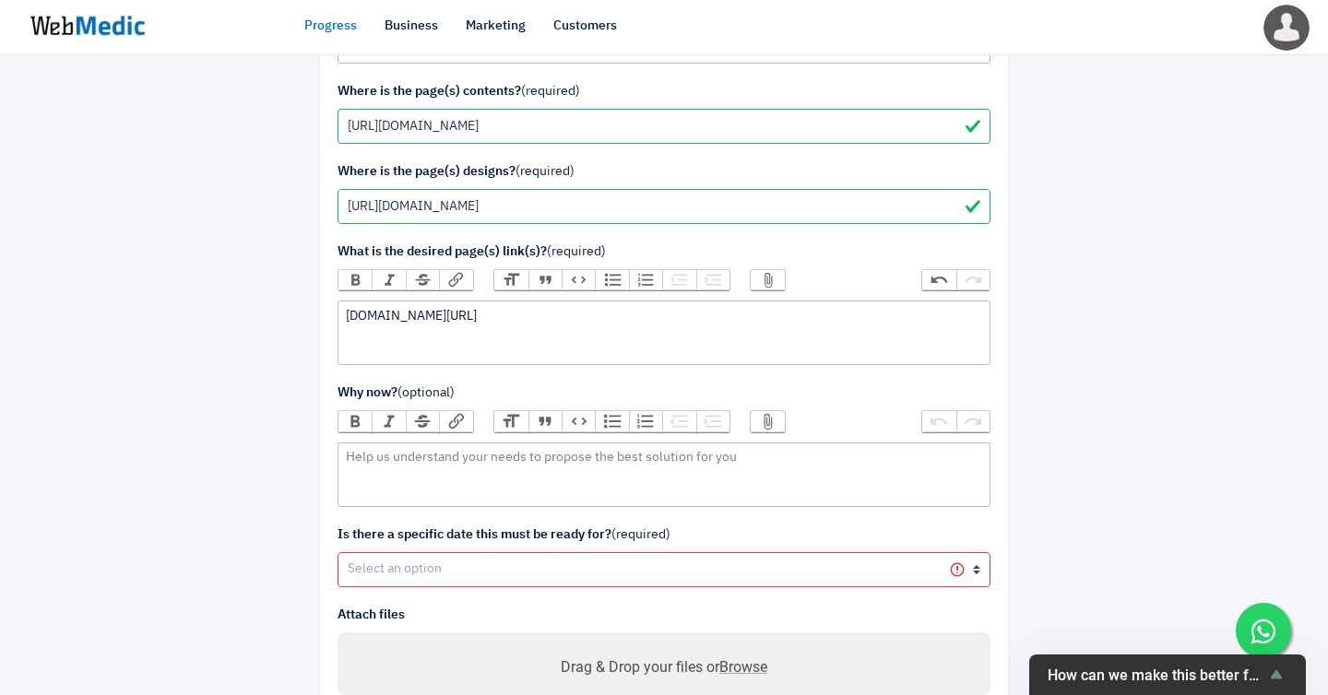
click at [217, 275] on div at bounding box center [215, 229] width 180 height 1133
click at [457, 443] on trix-editor at bounding box center [664, 475] width 653 height 65
paste trix-editor "<div>We would like to utilise this landing page as soon as possible, as we are …"
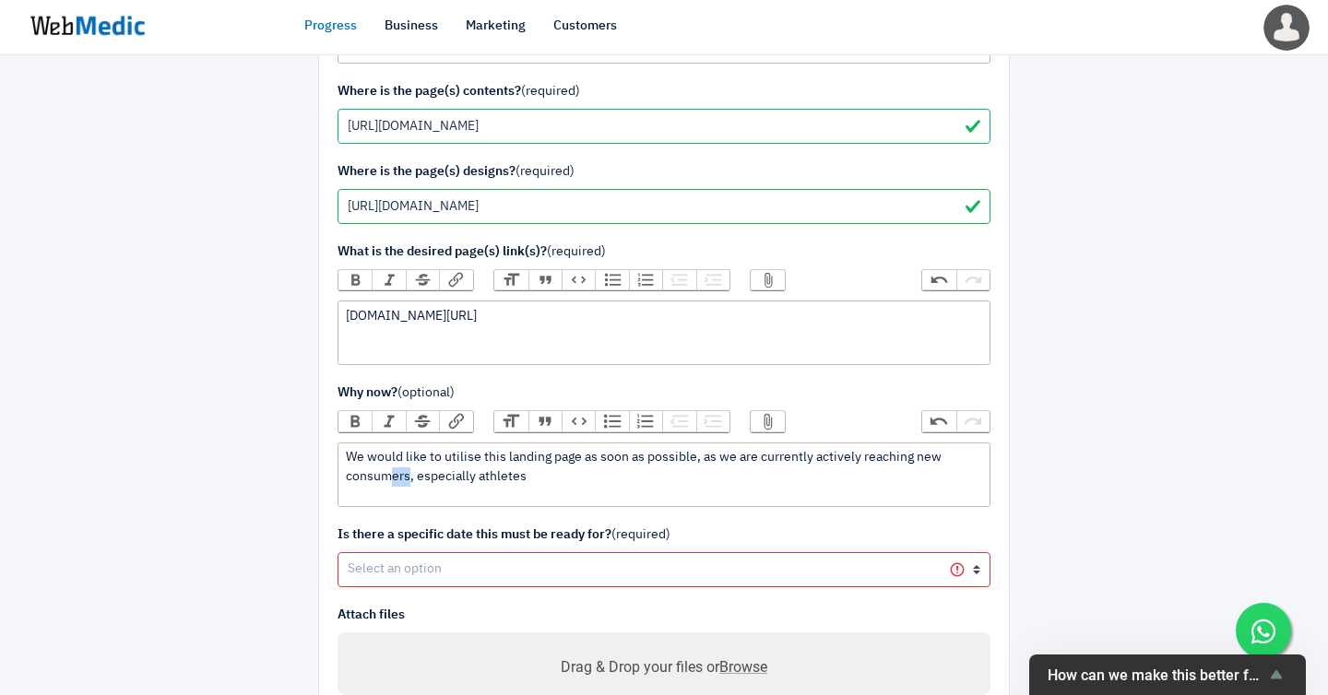
drag, startPoint x: 920, startPoint y: 397, endPoint x: 904, endPoint y: 397, distance: 16.6
click at [904, 448] on div "We would like to utilise this landing page as soon as possible, as we are curre…" at bounding box center [663, 467] width 635 height 39
type trix-editor "<div>We would like to utilise this landing page as soon as possible, as we are …"
click at [388, 448] on div "We would like to utilise this landing page as soon as possible, as we are curre…" at bounding box center [663, 467] width 635 height 39
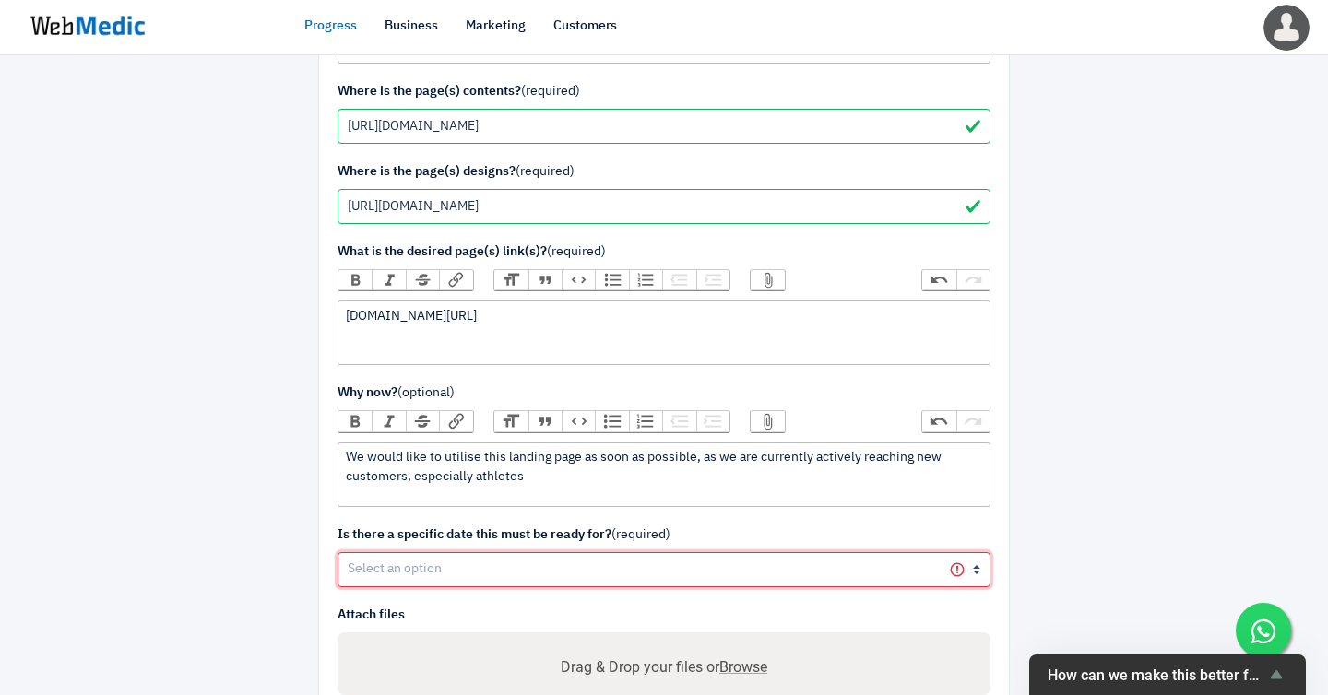
click at [387, 552] on select "Yes No" at bounding box center [664, 569] width 653 height 35
select select "1"
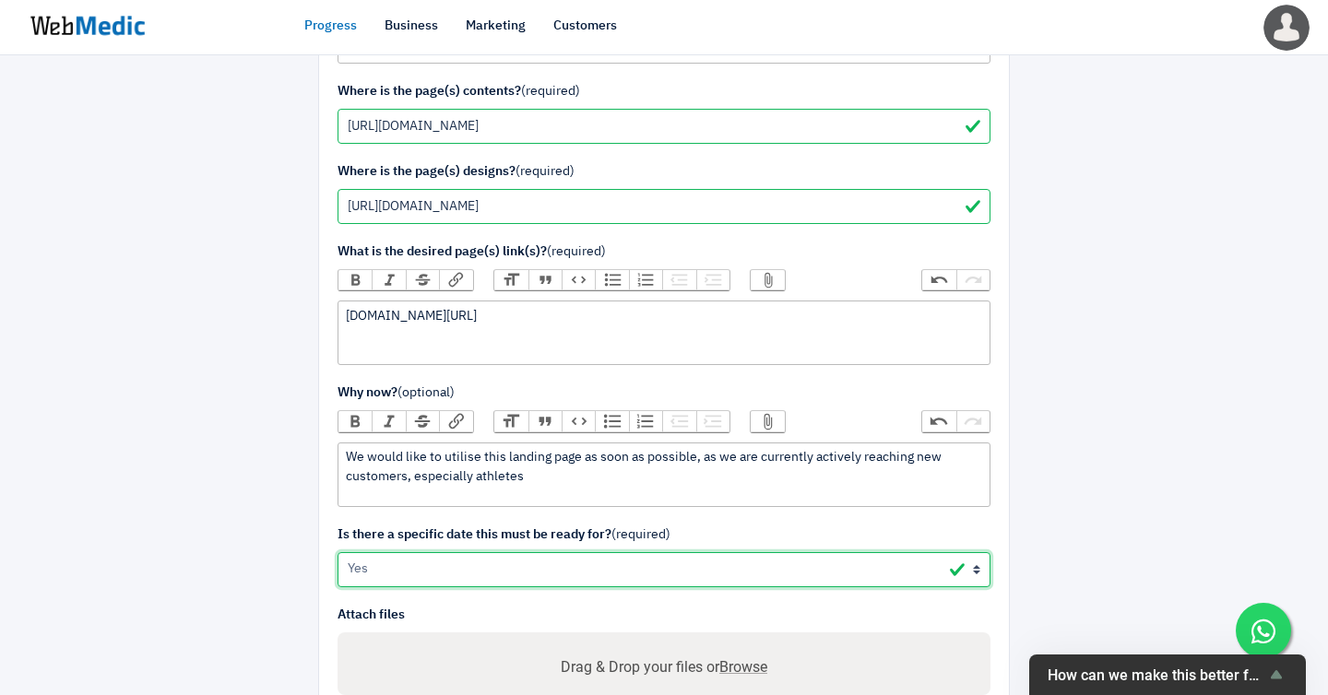
click at [338, 552] on select "Yes No" at bounding box center [664, 569] width 653 height 35
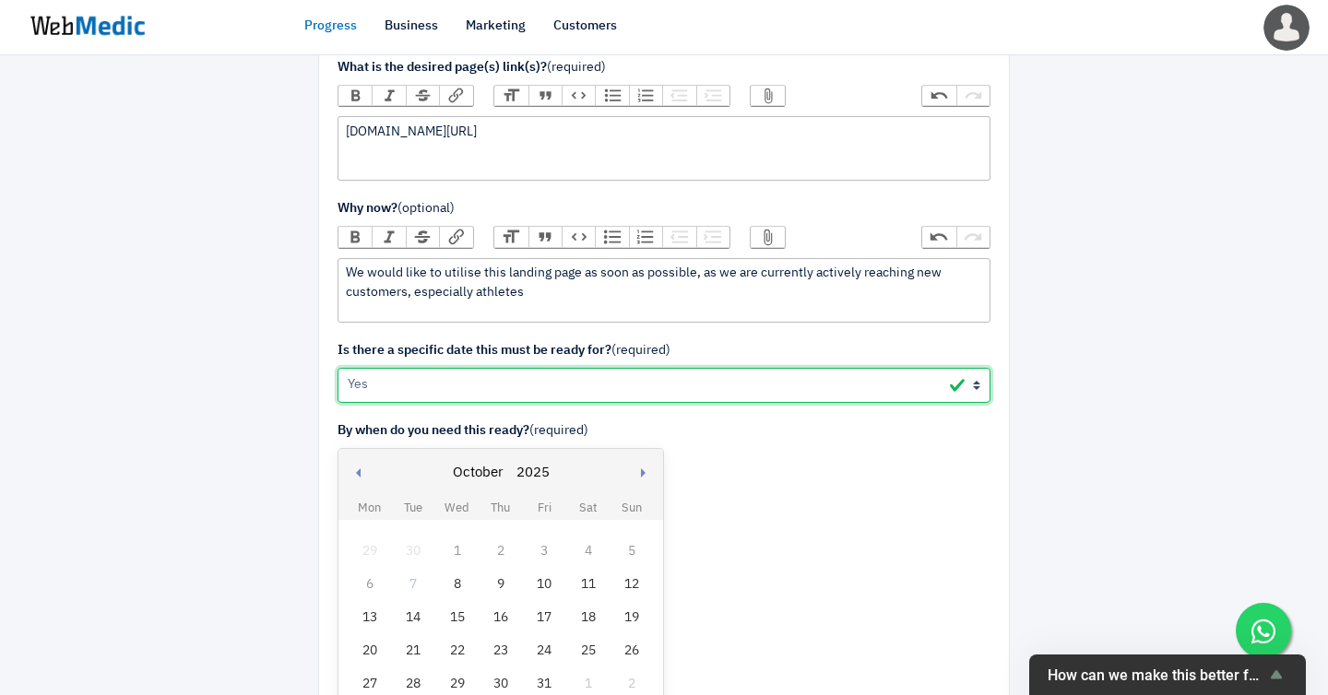
scroll to position [608, 0]
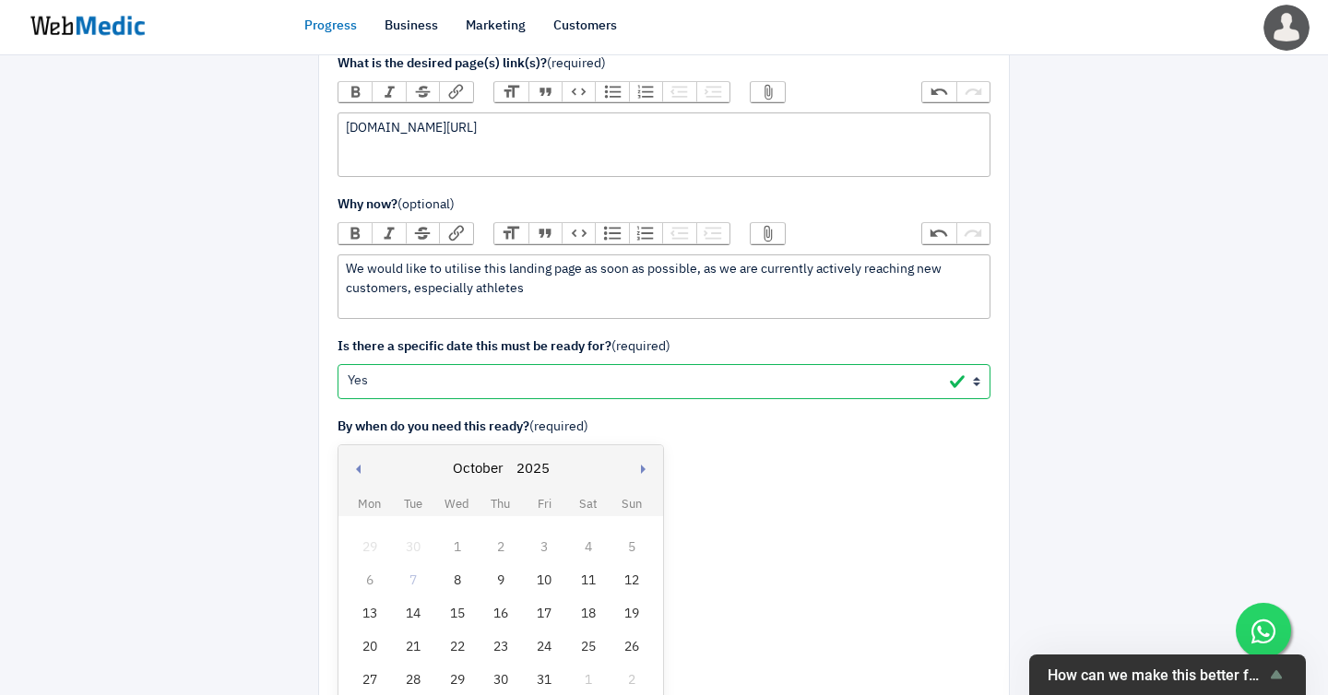
click at [375, 602] on div "13" at bounding box center [370, 614] width 24 height 24
click at [347, 500] on div "Previous month Next month October January February March April May June July Au…" at bounding box center [501, 576] width 326 height 263
click at [369, 602] on div "13" at bounding box center [370, 614] width 24 height 24
click at [204, 517] on div at bounding box center [215, 198] width 180 height 1447
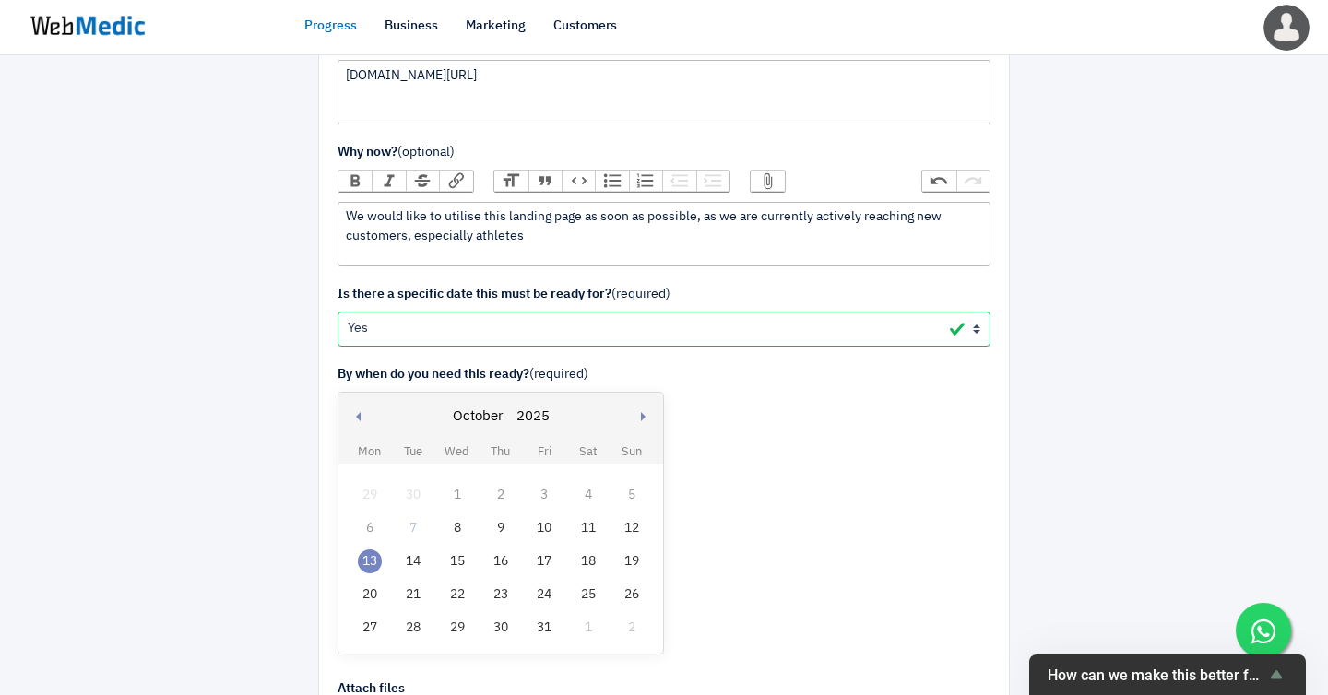
scroll to position [772, 0]
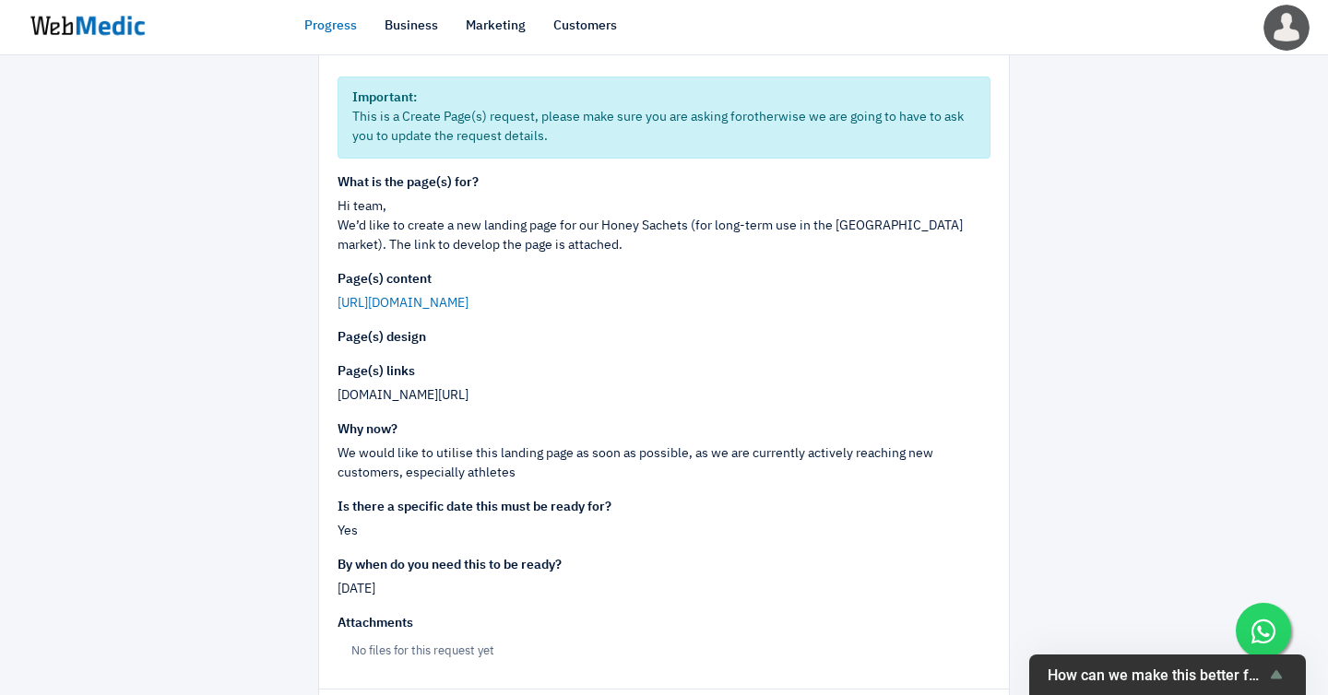
scroll to position [201, 0]
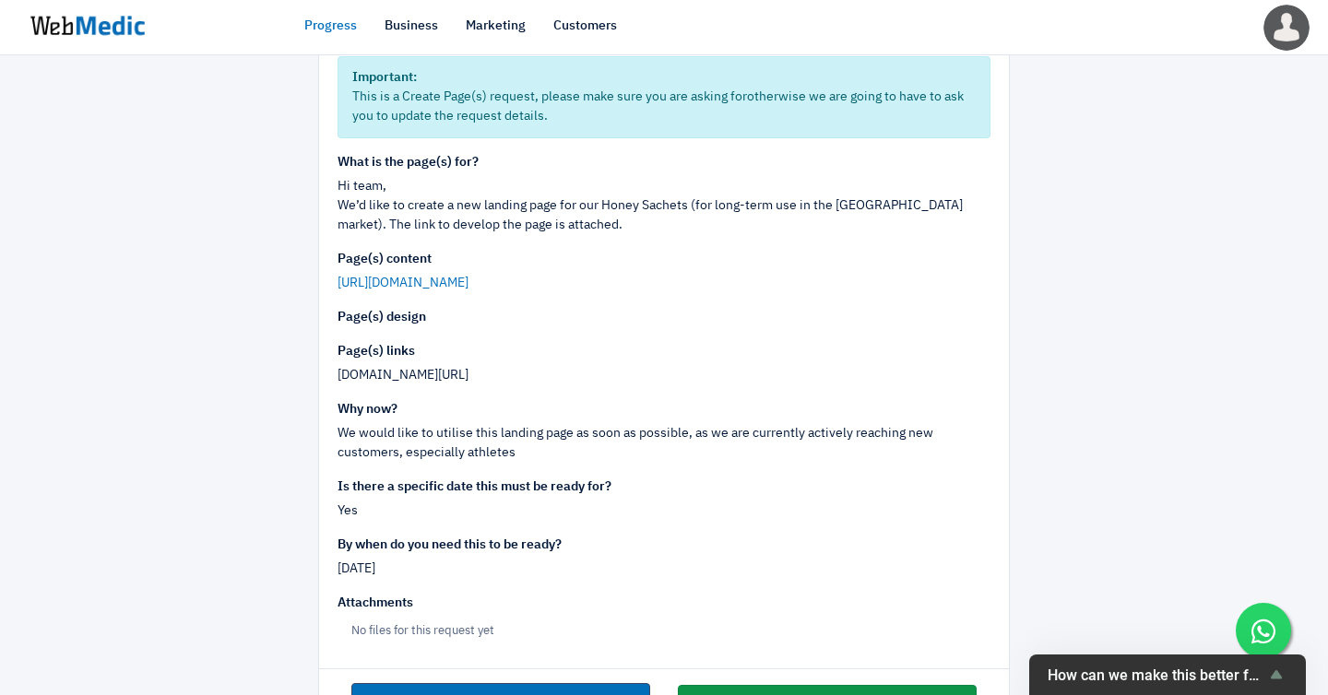
click at [785, 685] on button "Create improvement request, let's go" at bounding box center [827, 702] width 299 height 35
